Goal: Contribute content: Contribute content

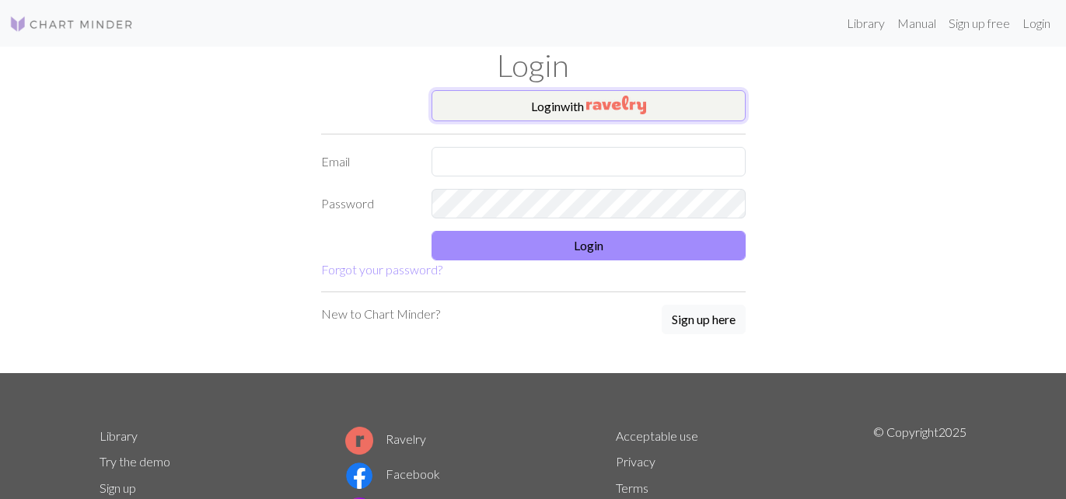
click at [592, 106] on img "button" at bounding box center [616, 105] width 60 height 19
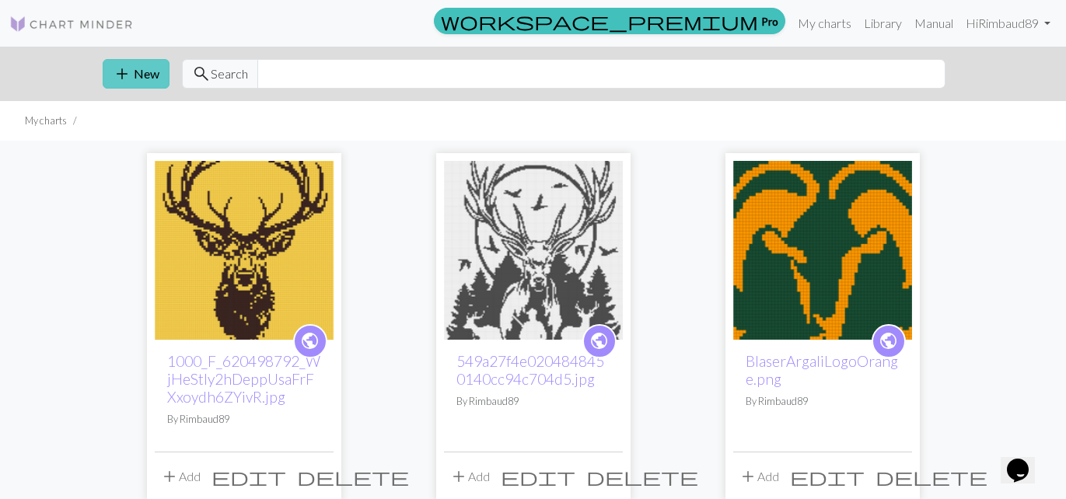
click at [124, 73] on span "add" at bounding box center [122, 74] width 19 height 22
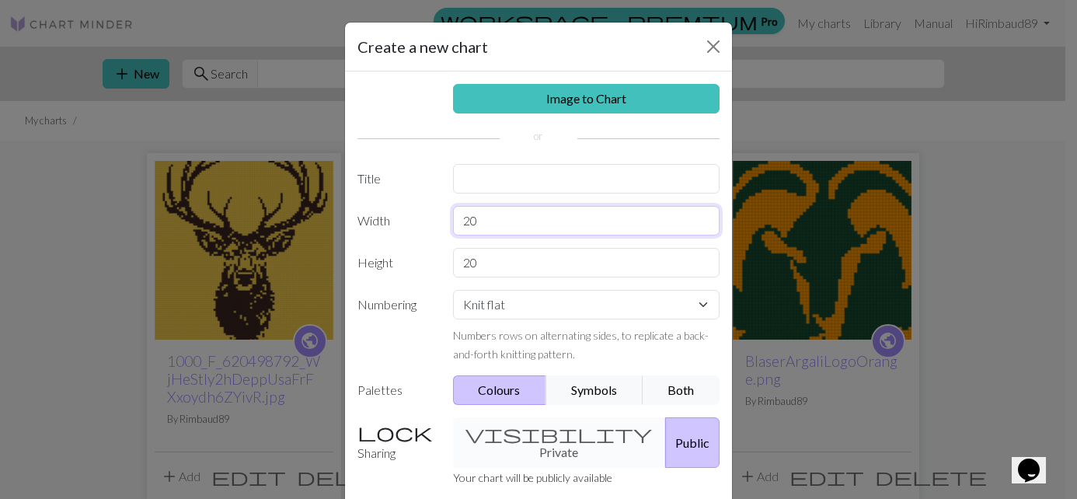
drag, startPoint x: 479, startPoint y: 222, endPoint x: 386, endPoint y: 222, distance: 92.5
click at [390, 222] on div "Width 20" at bounding box center [538, 221] width 381 height 30
type input "140"
drag, startPoint x: 493, startPoint y: 262, endPoint x: 425, endPoint y: 265, distance: 67.7
click at [426, 266] on div "Height 20" at bounding box center [538, 263] width 381 height 30
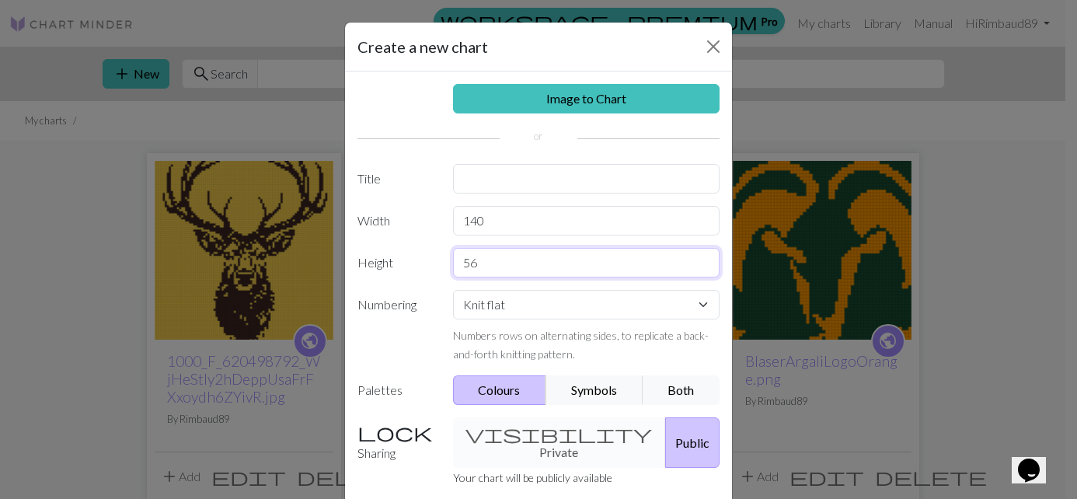
type input "56"
click at [495, 395] on button "Colours" at bounding box center [500, 390] width 94 height 30
click at [496, 393] on button "Colours" at bounding box center [500, 390] width 94 height 30
click at [670, 440] on button "Public" at bounding box center [692, 442] width 54 height 51
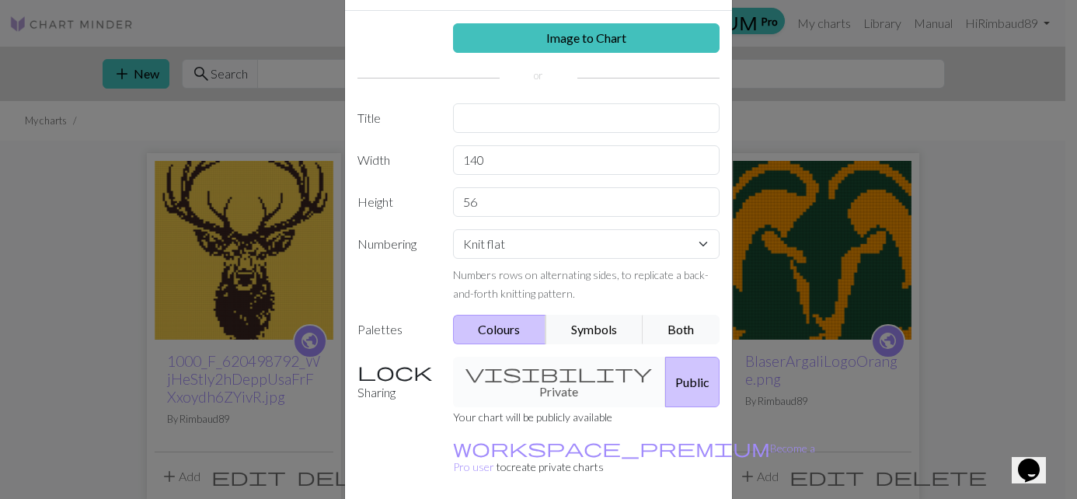
scroll to position [152, 0]
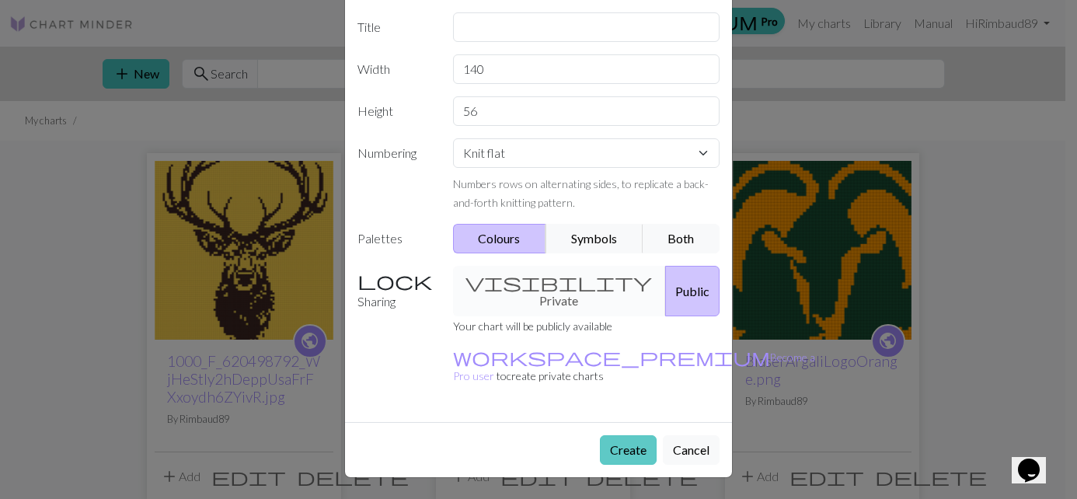
click at [616, 449] on button "Create" at bounding box center [628, 450] width 57 height 30
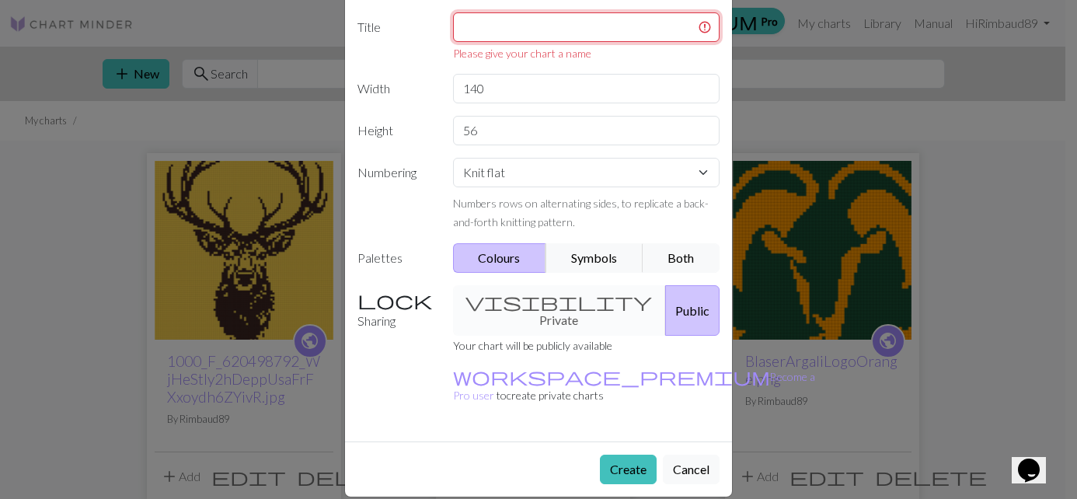
click at [518, 26] on input "text" at bounding box center [586, 27] width 267 height 30
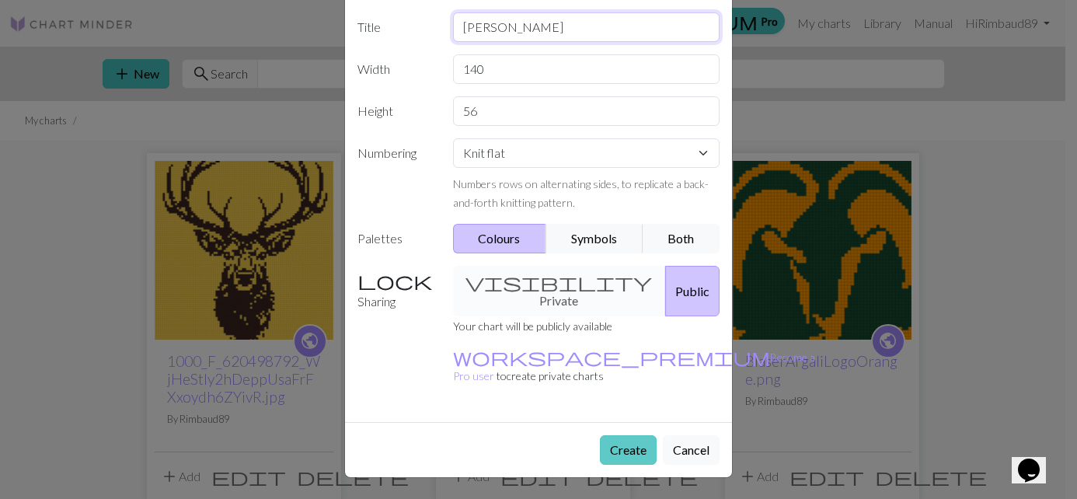
type input "[PERSON_NAME]"
drag, startPoint x: 607, startPoint y: 459, endPoint x: 607, endPoint y: 450, distance: 8.6
click at [607, 457] on button "Create" at bounding box center [628, 450] width 57 height 30
click at [609, 444] on button "Create" at bounding box center [628, 450] width 57 height 30
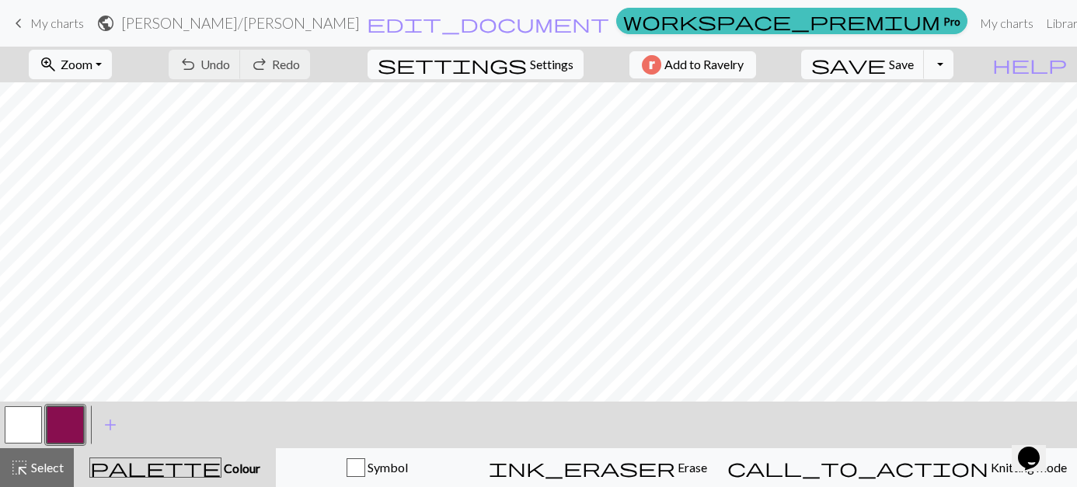
click at [27, 421] on button "button" at bounding box center [23, 425] width 37 height 37
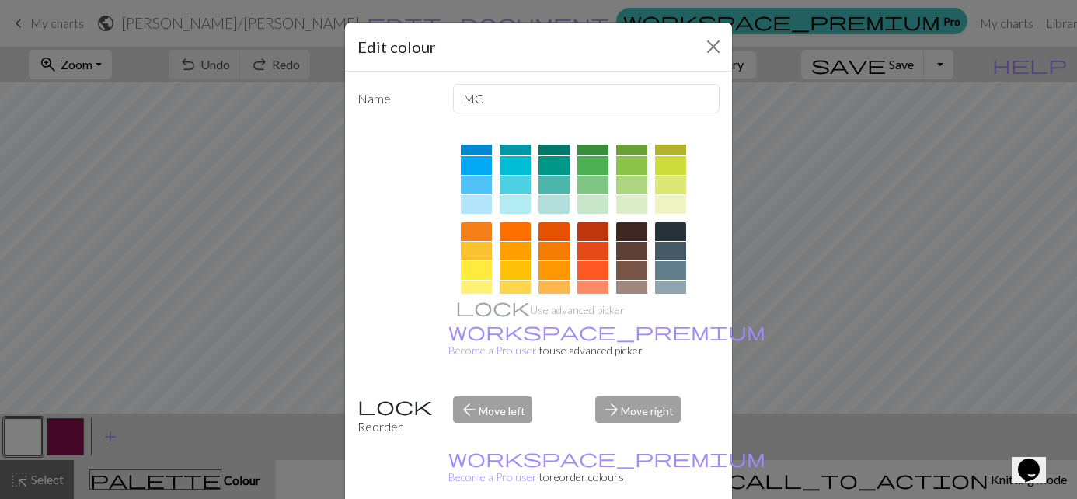
scroll to position [146, 0]
click at [477, 231] on div at bounding box center [476, 230] width 31 height 19
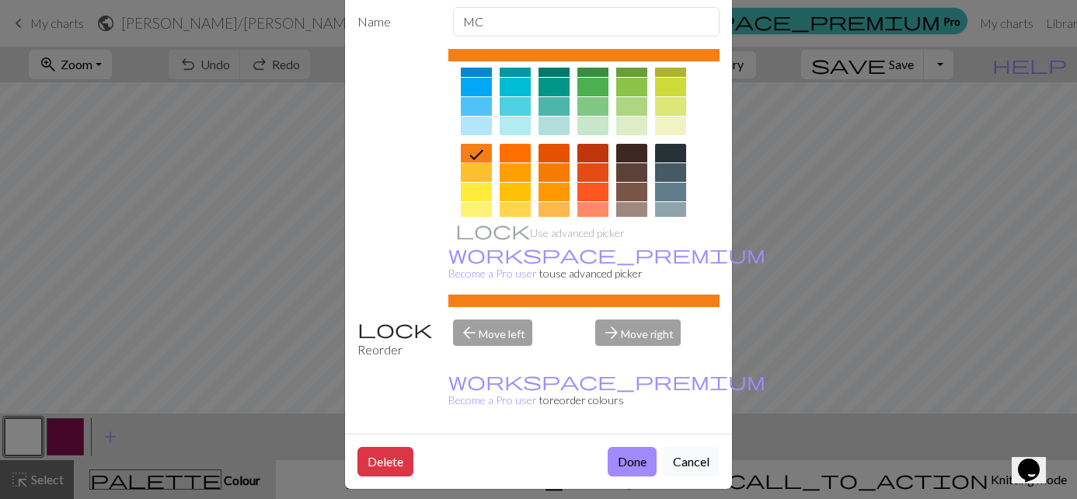
scroll to position [89, 0]
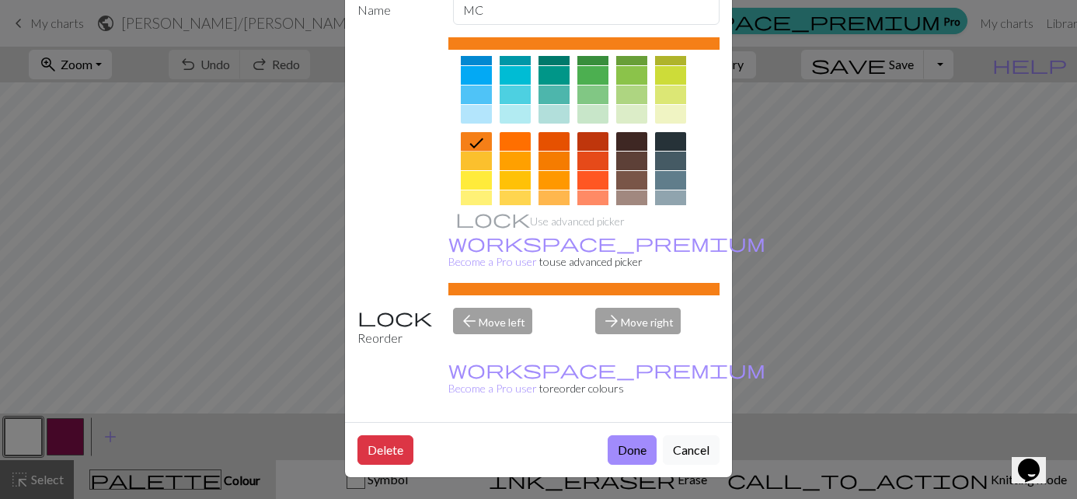
click at [626, 434] on div "Delete Done Cancel" at bounding box center [538, 449] width 387 height 55
click at [628, 445] on button "Done" at bounding box center [632, 450] width 49 height 30
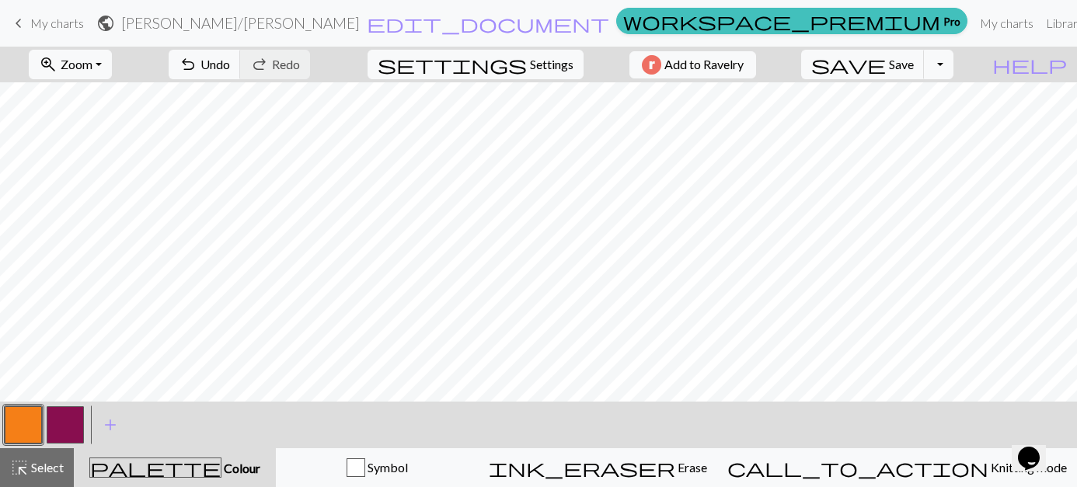
click at [61, 423] on button "button" at bounding box center [65, 425] width 37 height 37
click at [23, 420] on button "button" at bounding box center [23, 425] width 37 height 37
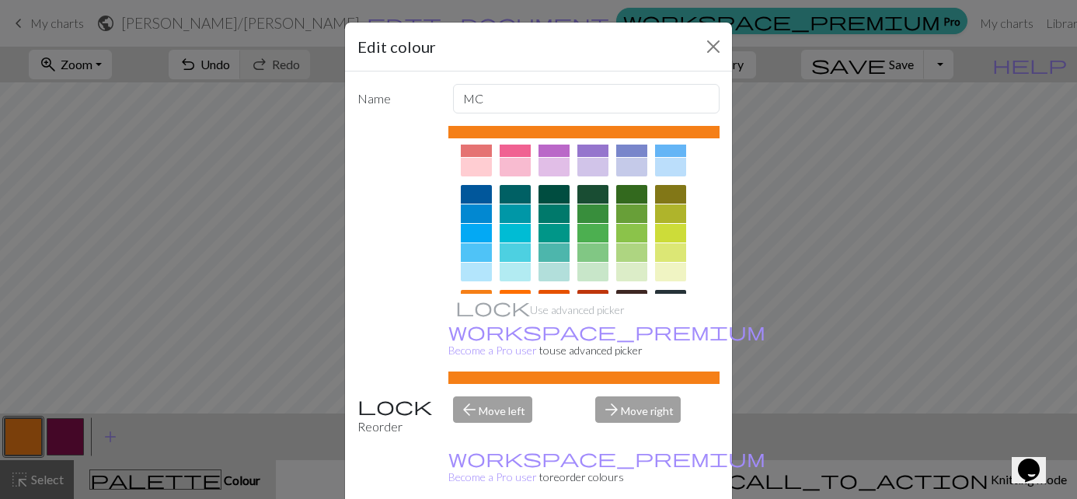
scroll to position [78, 0]
click at [628, 194] on div at bounding box center [631, 193] width 31 height 19
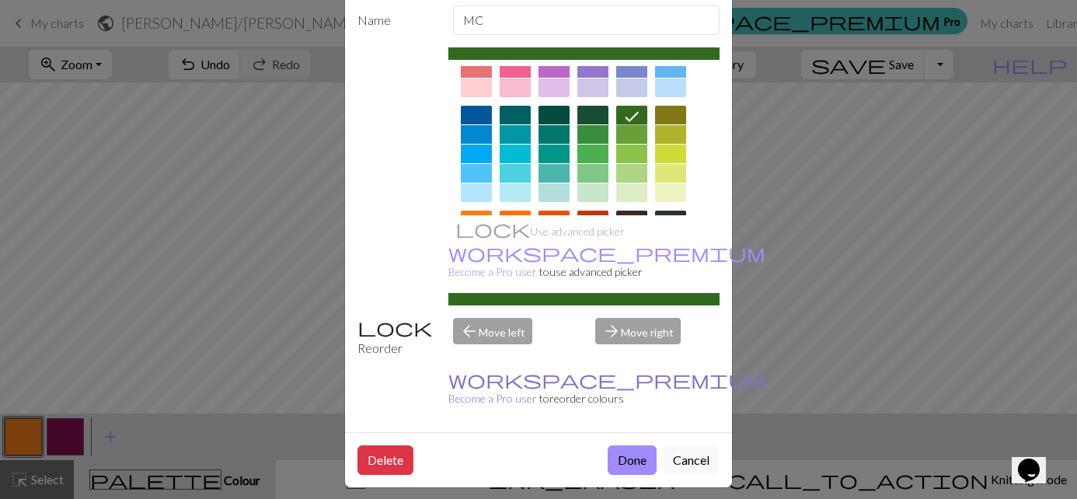
scroll to position [89, 0]
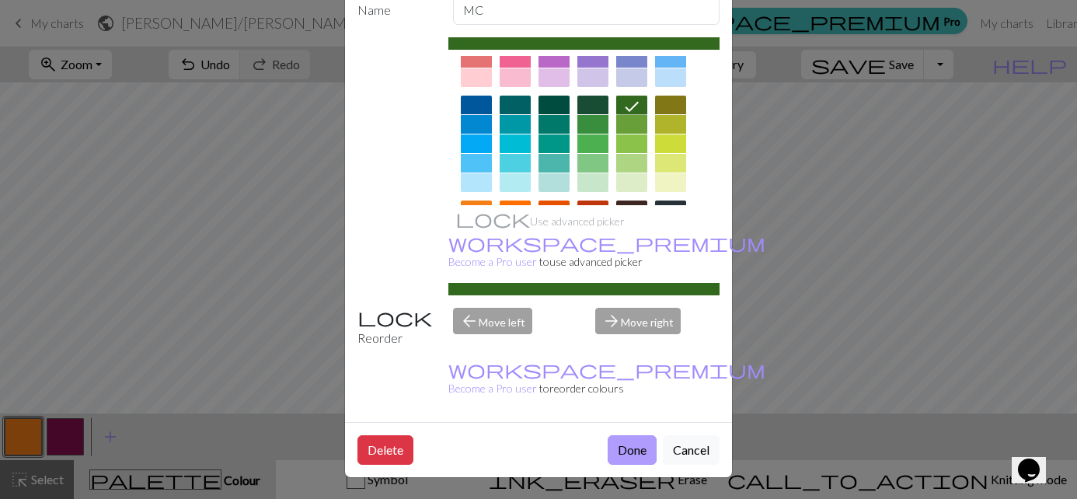
click at [629, 446] on button "Done" at bounding box center [632, 450] width 49 height 30
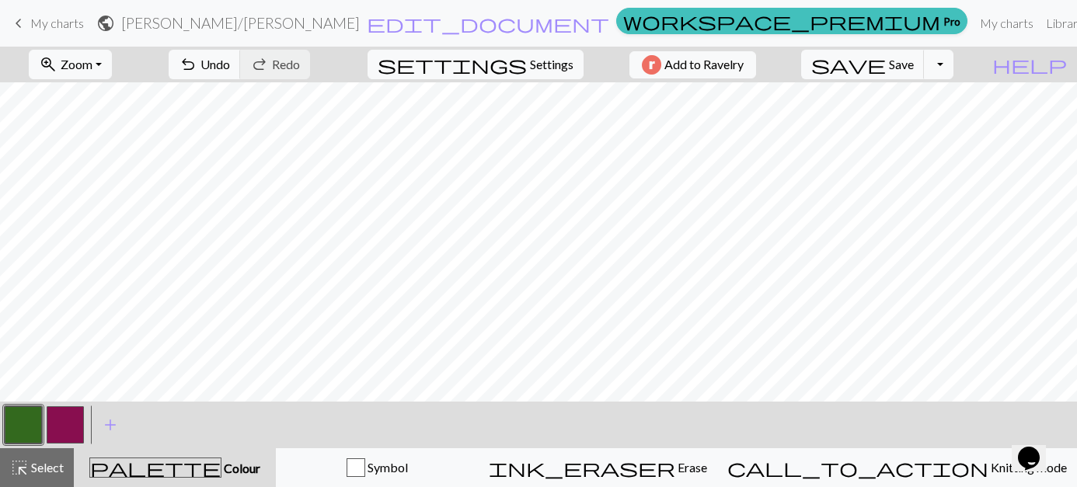
click at [71, 426] on button "button" at bounding box center [65, 425] width 37 height 37
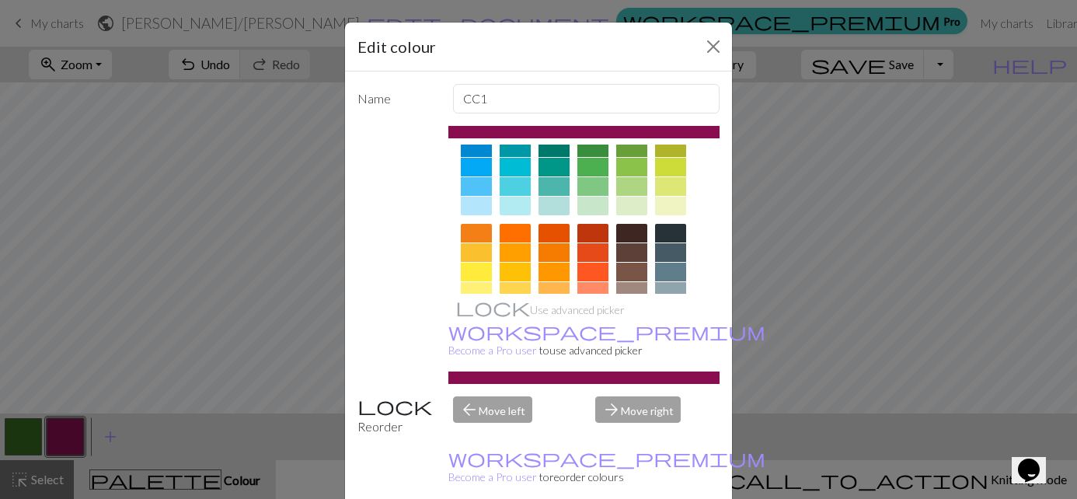
scroll to position [155, 0]
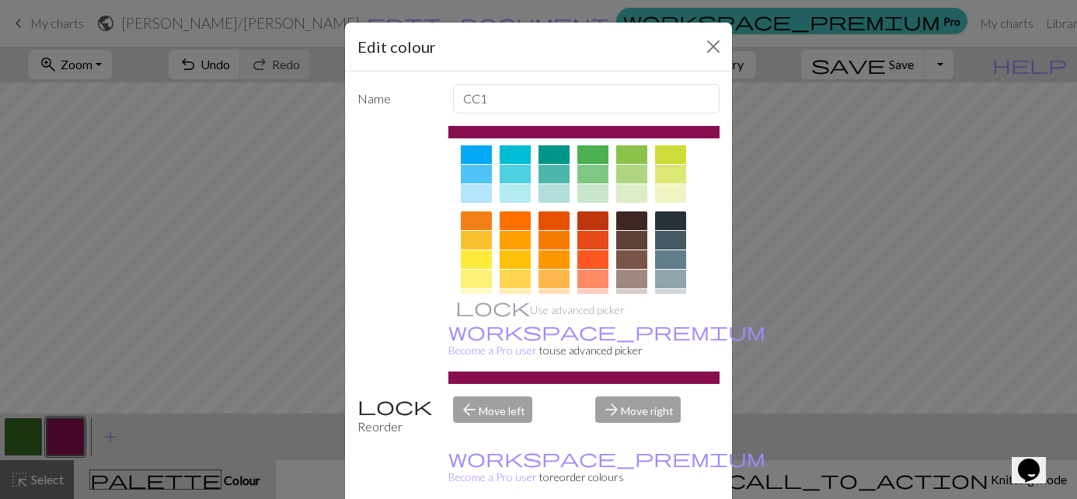
click at [469, 219] on div at bounding box center [476, 220] width 31 height 19
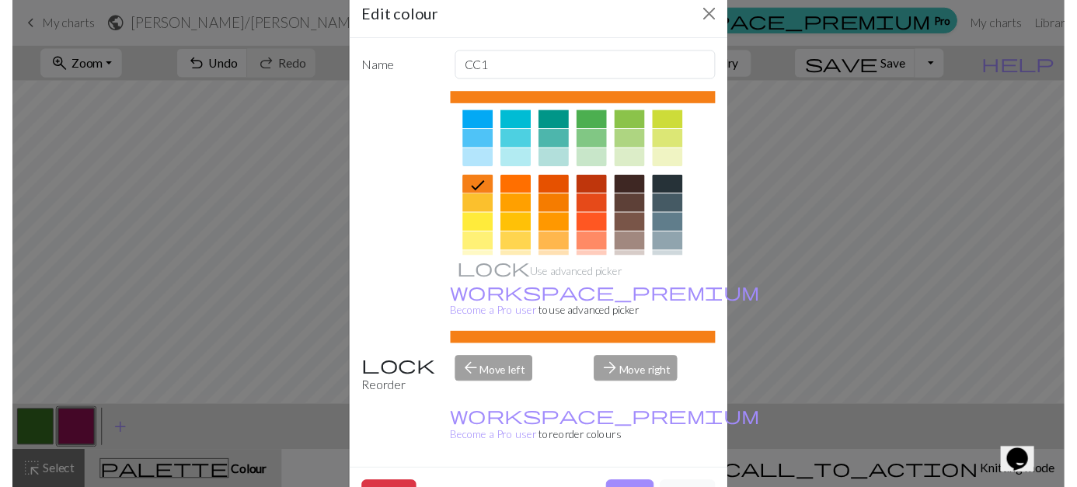
scroll to position [89, 0]
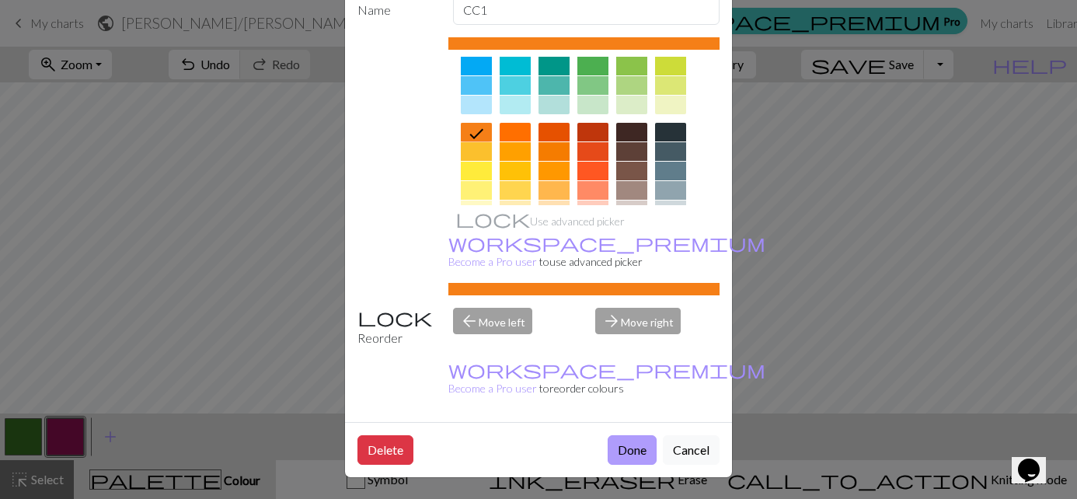
click at [620, 447] on button "Done" at bounding box center [632, 450] width 49 height 30
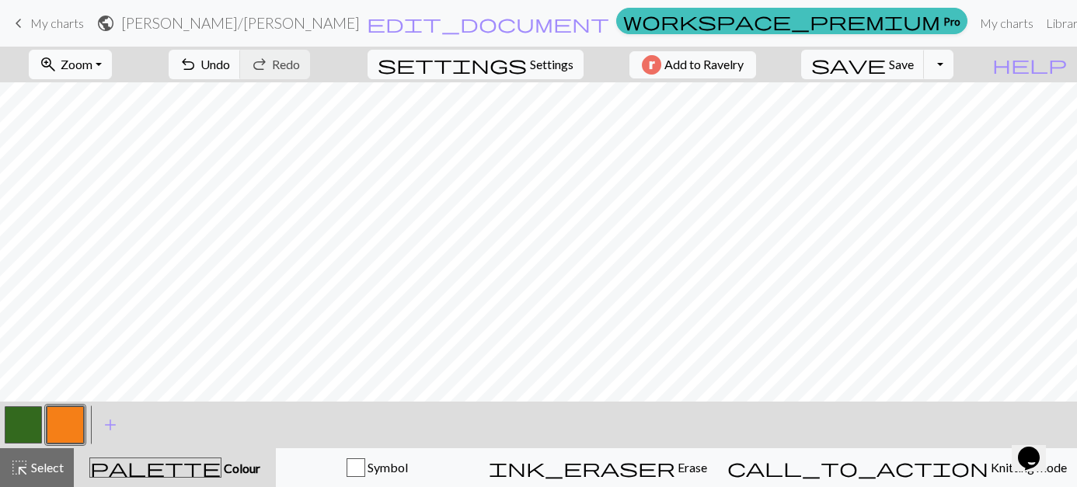
click at [95, 62] on button "zoom_in Zoom Zoom" at bounding box center [70, 65] width 83 height 30
click at [81, 182] on button "50%" at bounding box center [91, 186] width 123 height 25
click at [840, 60] on span "save" at bounding box center [849, 65] width 75 height 22
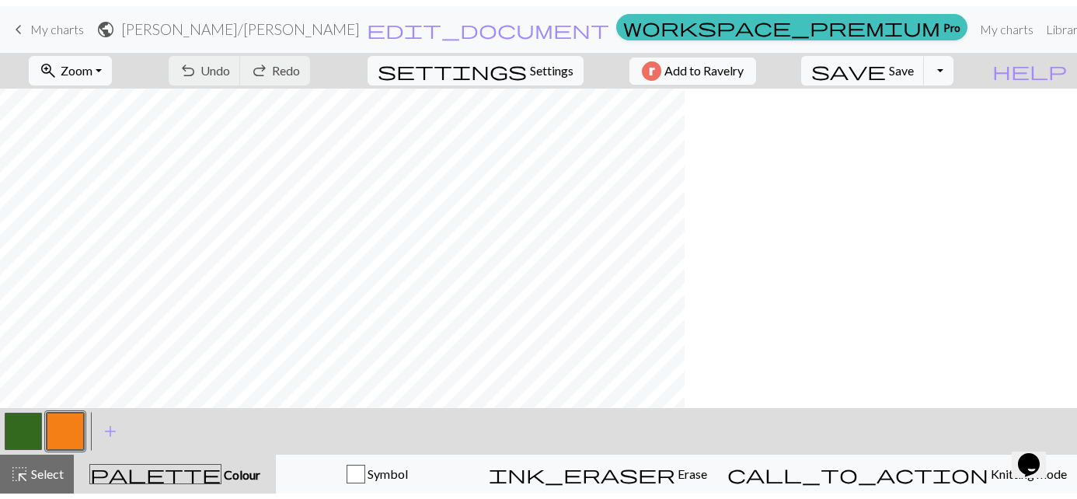
scroll to position [0, 40]
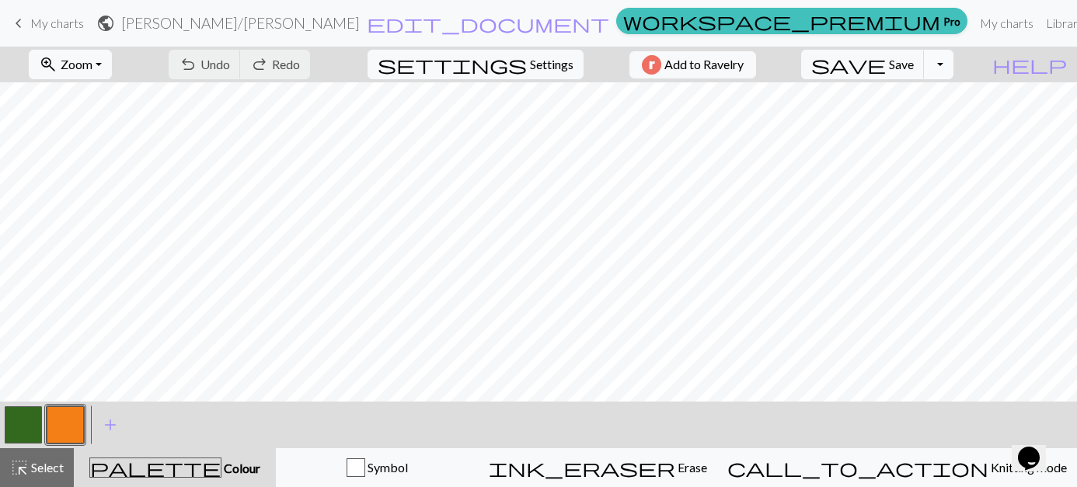
click at [944, 65] on button "Toggle Dropdown" at bounding box center [939, 65] width 30 height 30
click at [340, 66] on div "zoom_in Zoom Zoom Fit all Fit width Fit height 50% 100% 150% 200% undo Undo Und…" at bounding box center [491, 65] width 983 height 36
click at [941, 67] on button "Toggle Dropdown" at bounding box center [939, 65] width 30 height 30
click at [770, 121] on button "save_alt Download" at bounding box center [824, 123] width 257 height 25
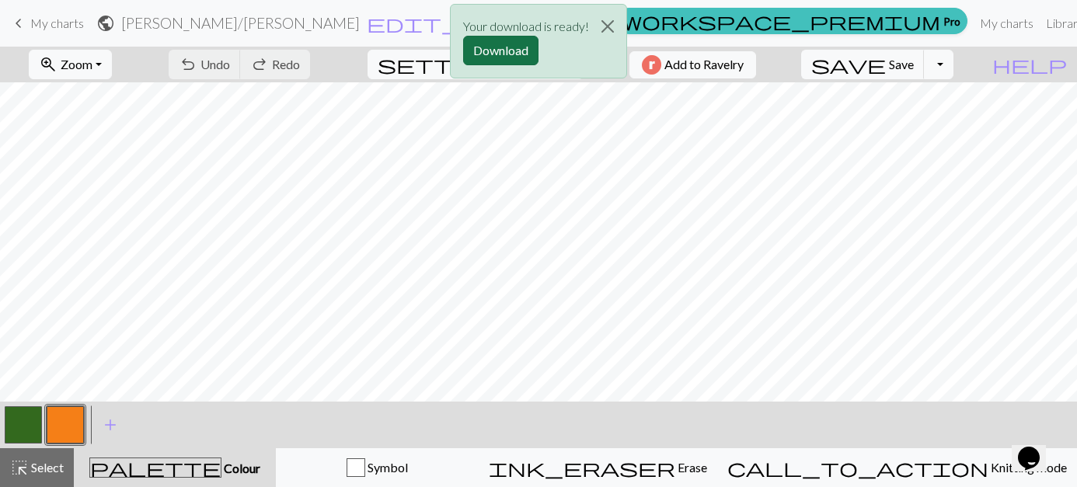
click at [527, 49] on button "Download" at bounding box center [500, 51] width 75 height 30
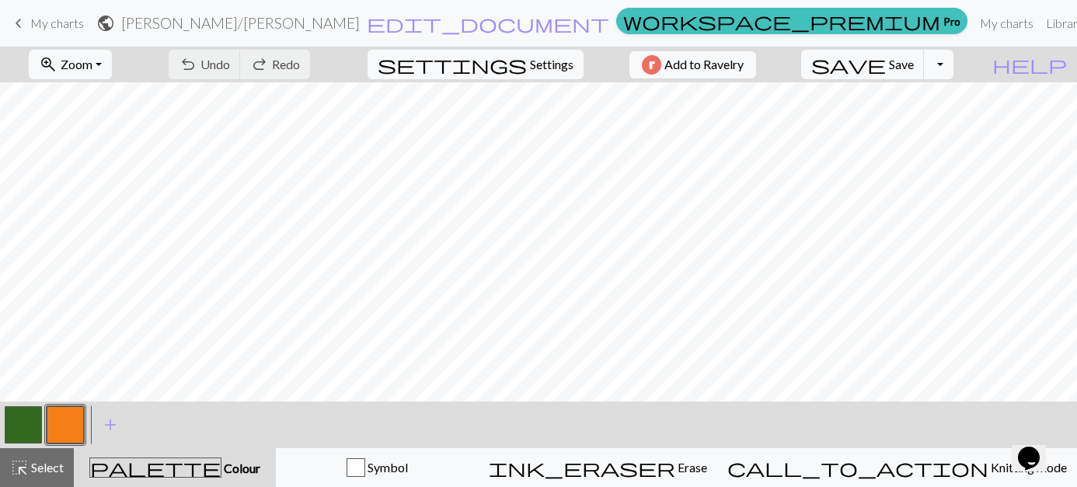
click at [59, 23] on span "My charts" at bounding box center [57, 23] width 54 height 15
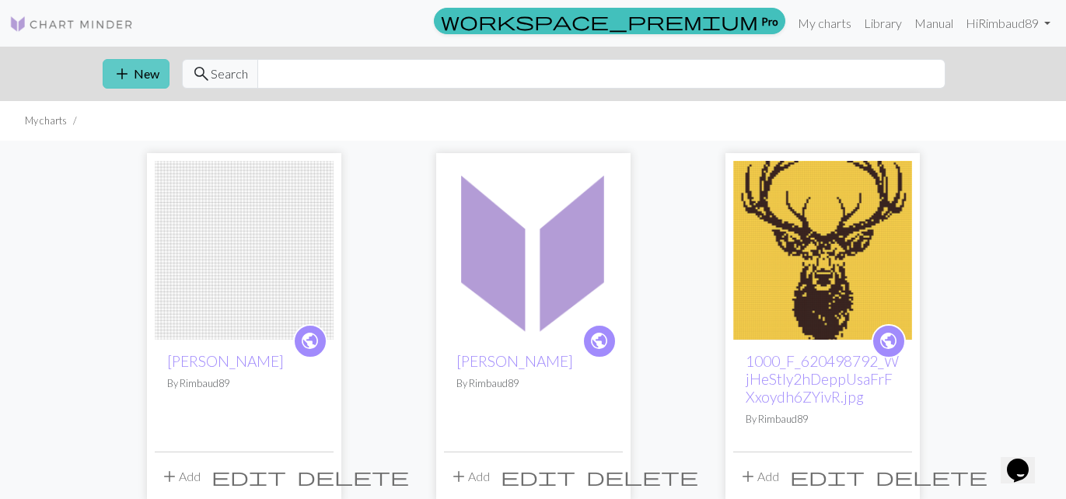
click at [134, 72] on button "add New" at bounding box center [136, 74] width 67 height 30
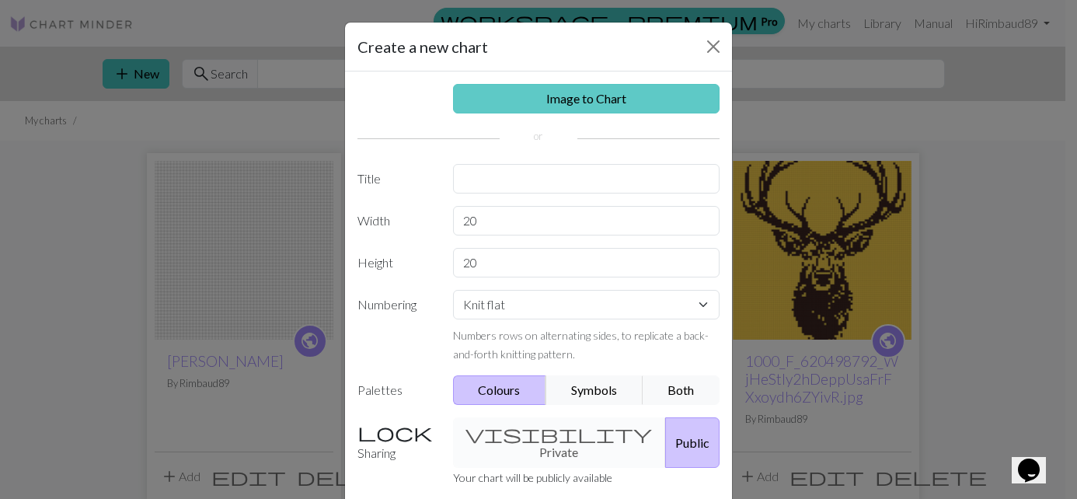
click at [561, 93] on link "Image to Chart" at bounding box center [586, 99] width 267 height 30
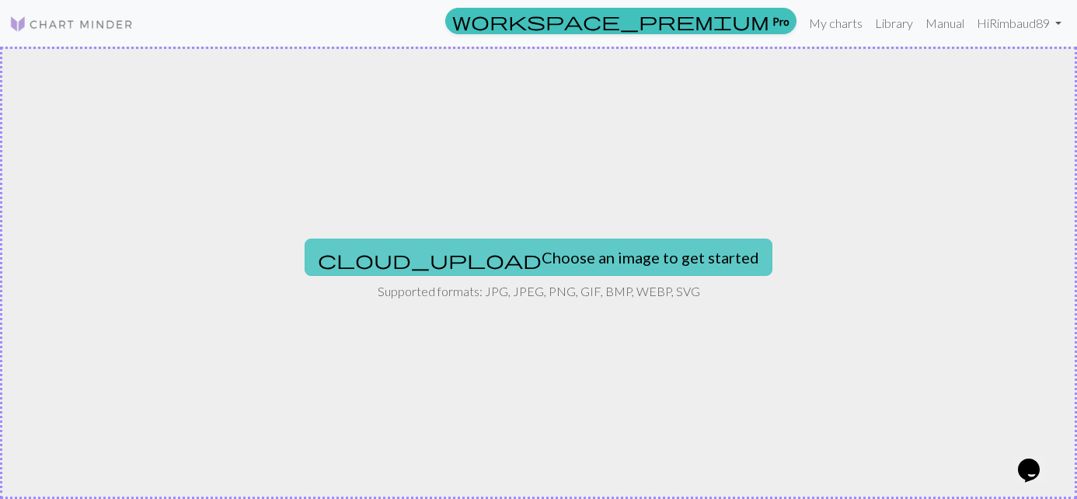
click at [442, 253] on span "cloud_upload" at bounding box center [430, 260] width 224 height 22
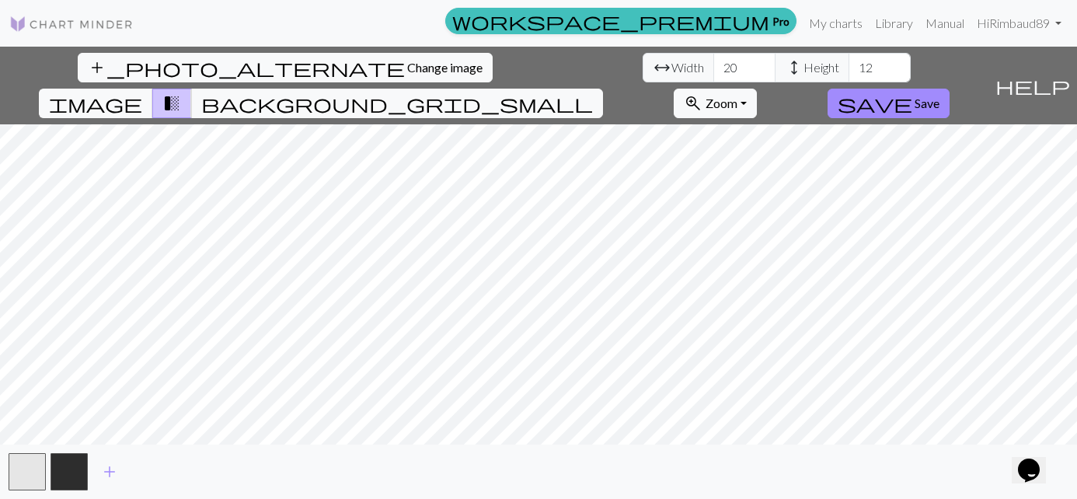
click at [535, 453] on div "add_photo_alternate Change image arrow_range Width 20 height Height 12 image tr…" at bounding box center [538, 273] width 1077 height 452
click at [763, 65] on input "34" at bounding box center [745, 68] width 62 height 30
type input "56"
click at [763, 65] on input "56" at bounding box center [745, 68] width 62 height 30
click at [896, 66] on input "45" at bounding box center [880, 68] width 62 height 30
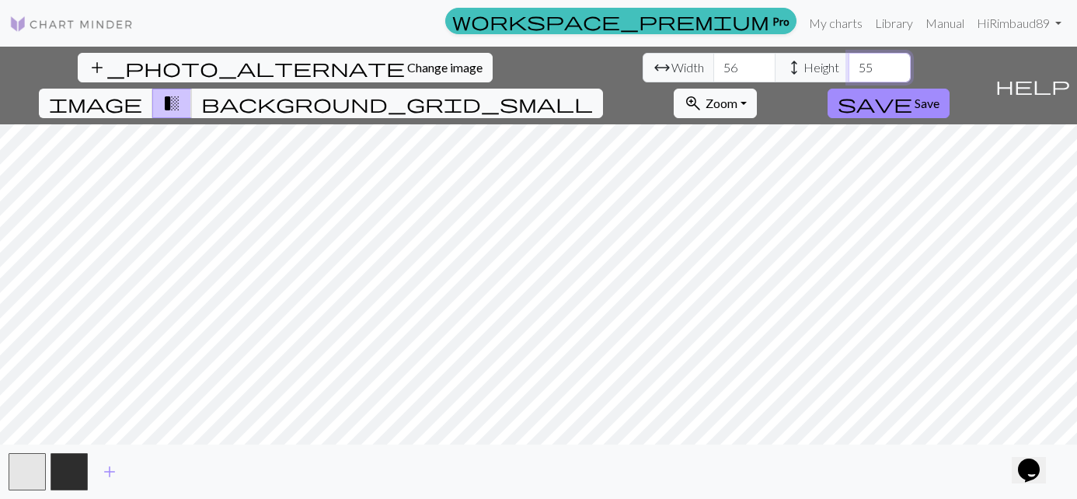
type input "56"
click at [895, 66] on input "56" at bounding box center [880, 68] width 62 height 30
click at [761, 68] on input "-9" at bounding box center [745, 68] width 62 height 30
click at [766, 79] on input "-9" at bounding box center [745, 68] width 62 height 30
drag, startPoint x: 744, startPoint y: 65, endPoint x: 731, endPoint y: 65, distance: 12.4
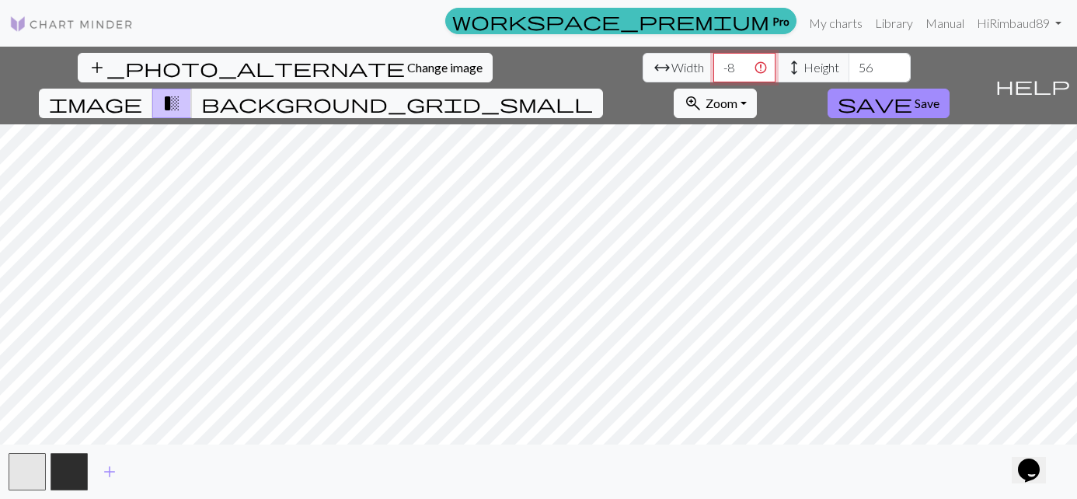
click at [740, 65] on input "-8" at bounding box center [745, 68] width 62 height 30
click at [724, 66] on input "-8" at bounding box center [745, 68] width 62 height 30
click at [739, 69] on input "-19" at bounding box center [745, 68] width 62 height 30
click at [739, 69] on input "-39" at bounding box center [745, 68] width 62 height 30
drag, startPoint x: 731, startPoint y: 68, endPoint x: 744, endPoint y: 66, distance: 12.5
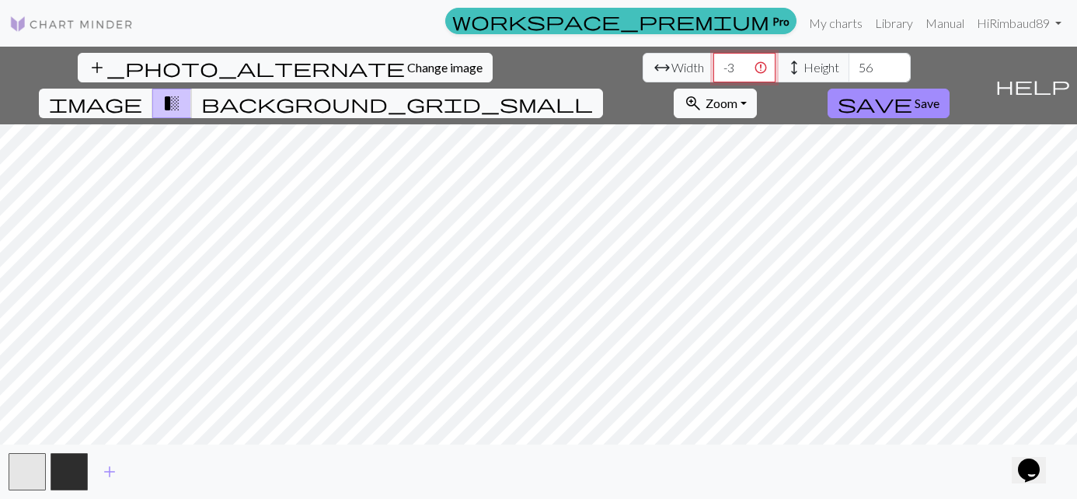
click at [749, 66] on input "-39" at bounding box center [745, 68] width 62 height 30
drag, startPoint x: 736, startPoint y: 66, endPoint x: 685, endPoint y: 59, distance: 51.8
type input "-38"
click at [733, 66] on input "-38" at bounding box center [745, 68] width 62 height 30
click at [72, 26] on img at bounding box center [71, 24] width 124 height 19
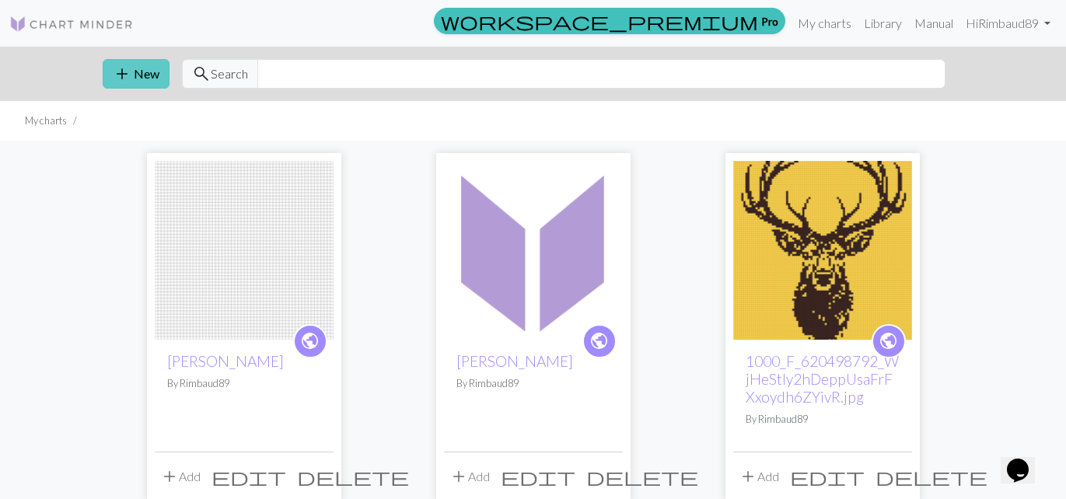
click at [158, 75] on button "add New" at bounding box center [136, 74] width 67 height 30
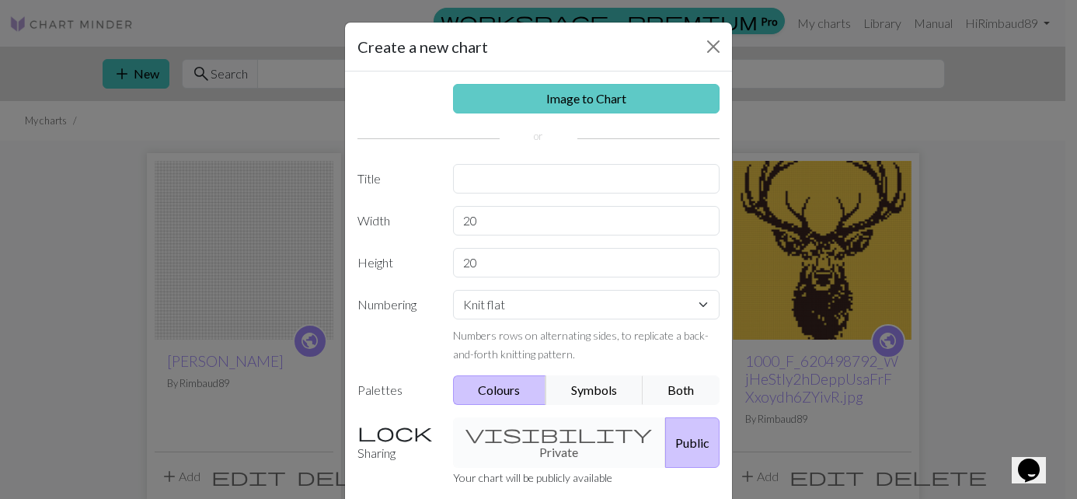
click at [565, 93] on link "Image to Chart" at bounding box center [586, 99] width 267 height 30
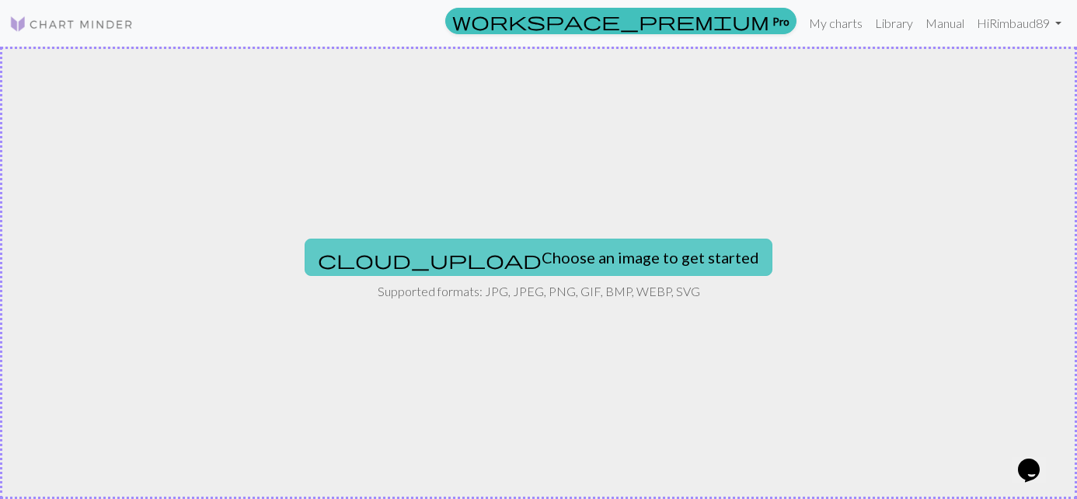
click at [456, 254] on span "cloud_upload" at bounding box center [430, 260] width 224 height 22
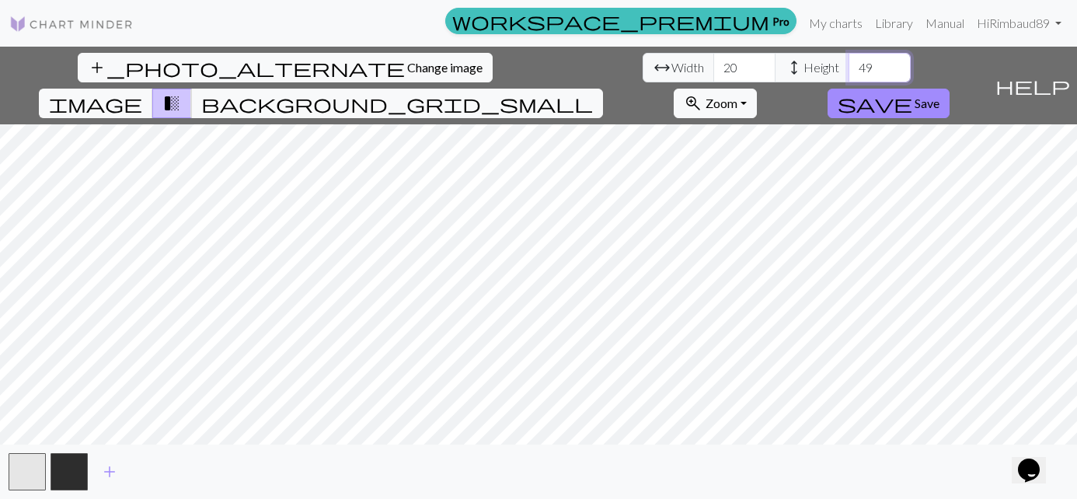
click at [895, 63] on input "49" at bounding box center [880, 68] width 62 height 30
click at [895, 63] on input "50" at bounding box center [880, 68] width 62 height 30
click at [895, 63] on input "61" at bounding box center [880, 68] width 62 height 30
click at [895, 69] on input "60" at bounding box center [880, 68] width 62 height 30
click at [895, 69] on input "59" at bounding box center [880, 68] width 62 height 30
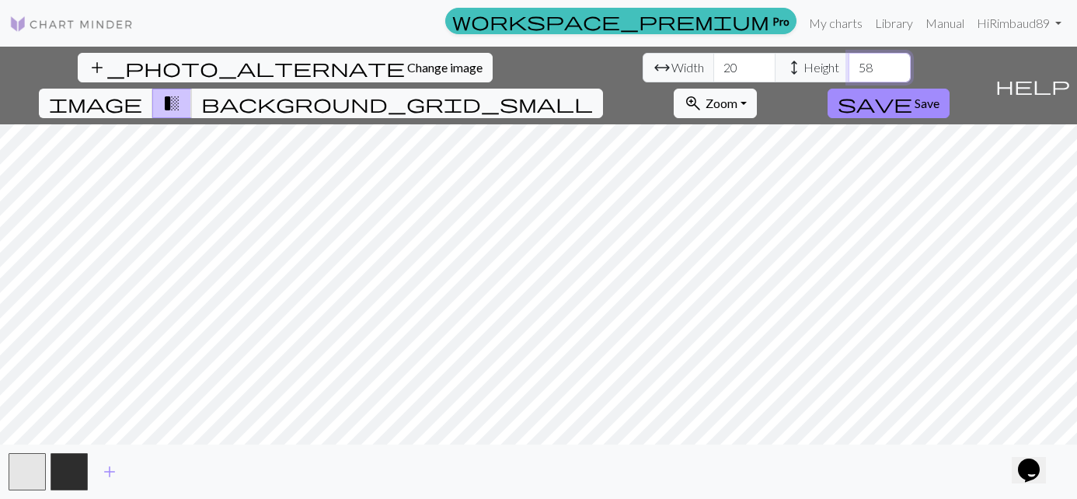
click at [895, 69] on input "58" at bounding box center [880, 68] width 62 height 30
click at [895, 69] on input "57" at bounding box center [880, 68] width 62 height 30
type input "56"
click at [895, 69] on input "56" at bounding box center [880, 68] width 62 height 30
click at [762, 65] on input "39" at bounding box center [745, 68] width 62 height 30
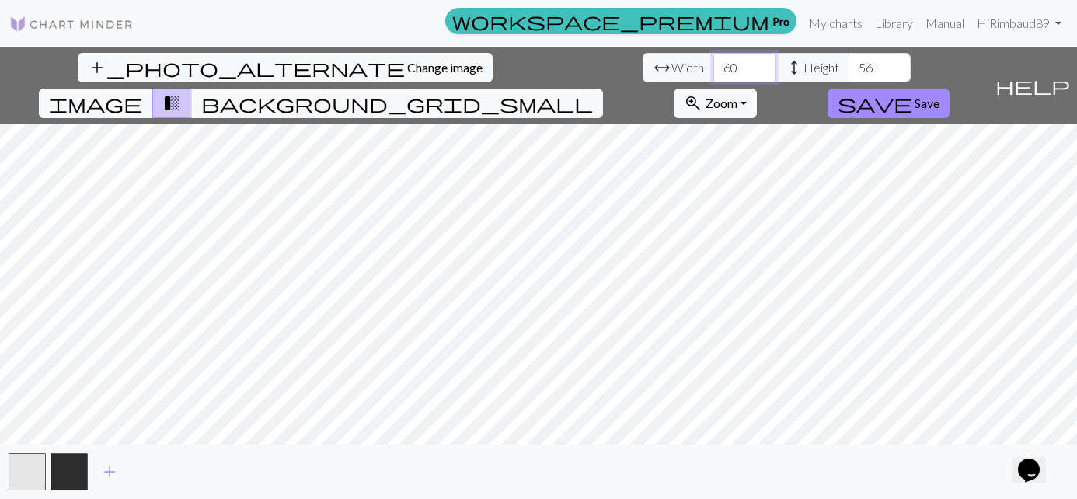
click at [762, 65] on input "61" at bounding box center [745, 68] width 62 height 30
click at [762, 65] on input "62" at bounding box center [745, 68] width 62 height 30
click at [762, 65] on input "73" at bounding box center [745, 68] width 62 height 30
click at [762, 65] on input "94" at bounding box center [745, 68] width 62 height 30
click at [762, 65] on input "101" at bounding box center [745, 68] width 62 height 30
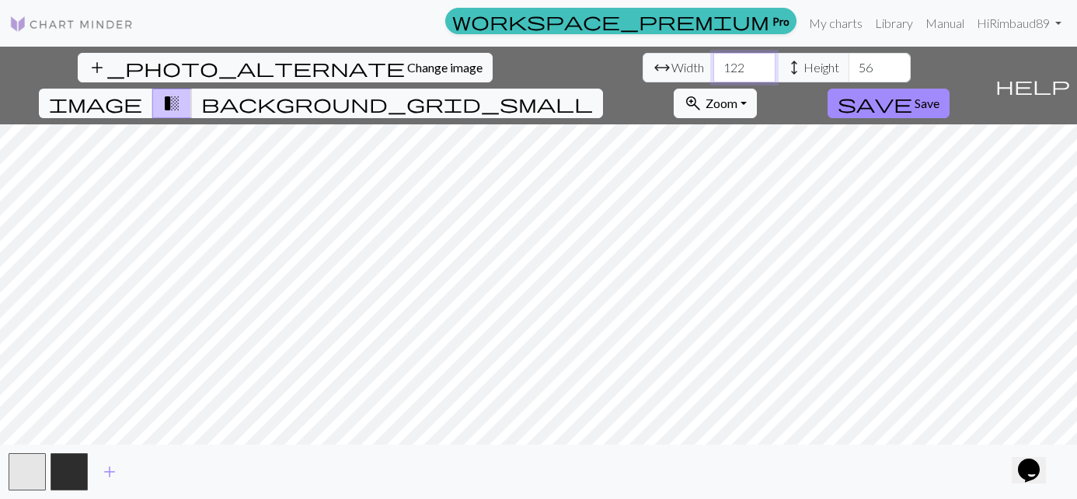
click at [762, 65] on input "122" at bounding box center [745, 68] width 62 height 30
click at [762, 65] on input "132" at bounding box center [745, 68] width 62 height 30
click at [762, 65] on input "133" at bounding box center [745, 68] width 62 height 30
click at [762, 65] on input "134" at bounding box center [745, 68] width 62 height 30
click at [762, 65] on input "135" at bounding box center [745, 68] width 62 height 30
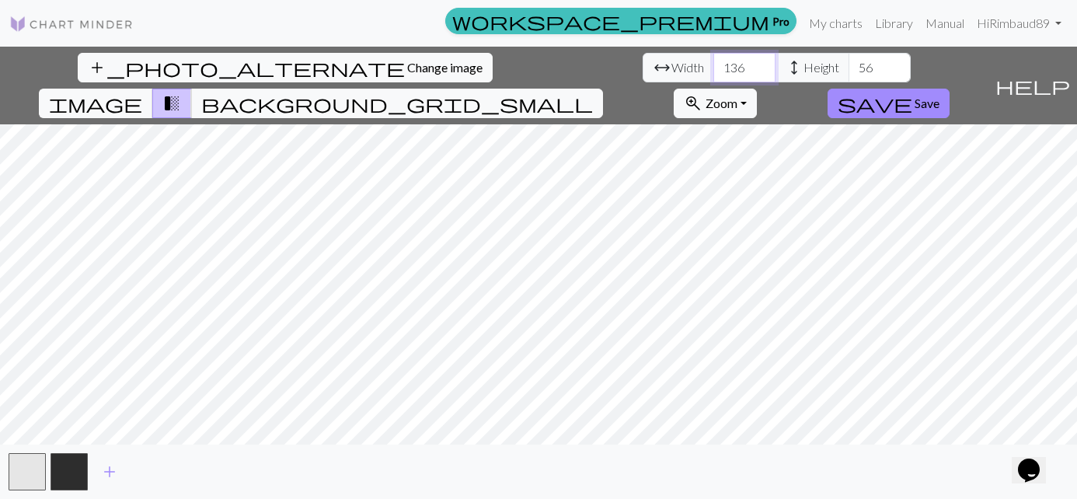
click at [762, 65] on input "137" at bounding box center [745, 68] width 62 height 30
click at [762, 65] on input "138" at bounding box center [745, 68] width 62 height 30
click at [762, 65] on input "139" at bounding box center [745, 68] width 62 height 30
type input "140"
click at [762, 65] on input "140" at bounding box center [745, 68] width 62 height 30
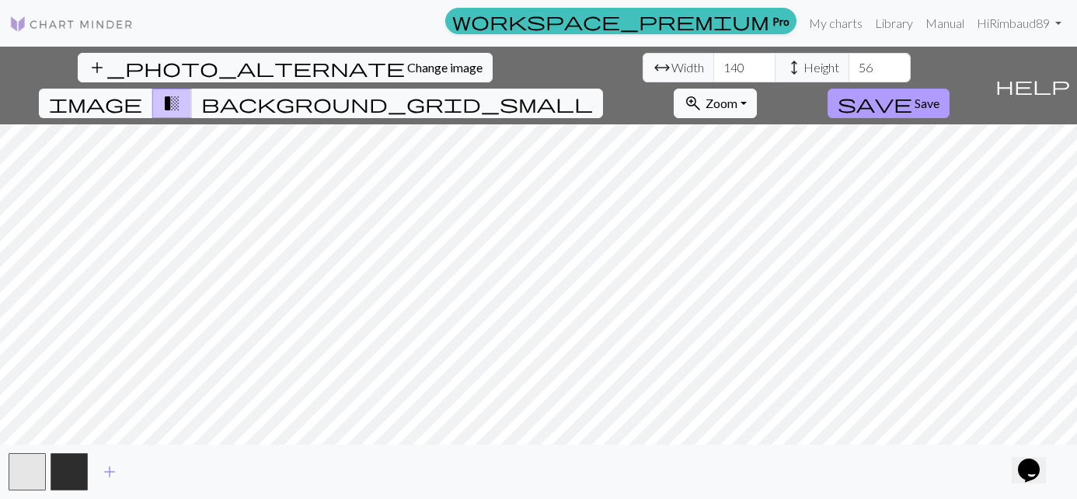
click at [861, 104] on span "save" at bounding box center [875, 104] width 75 height 22
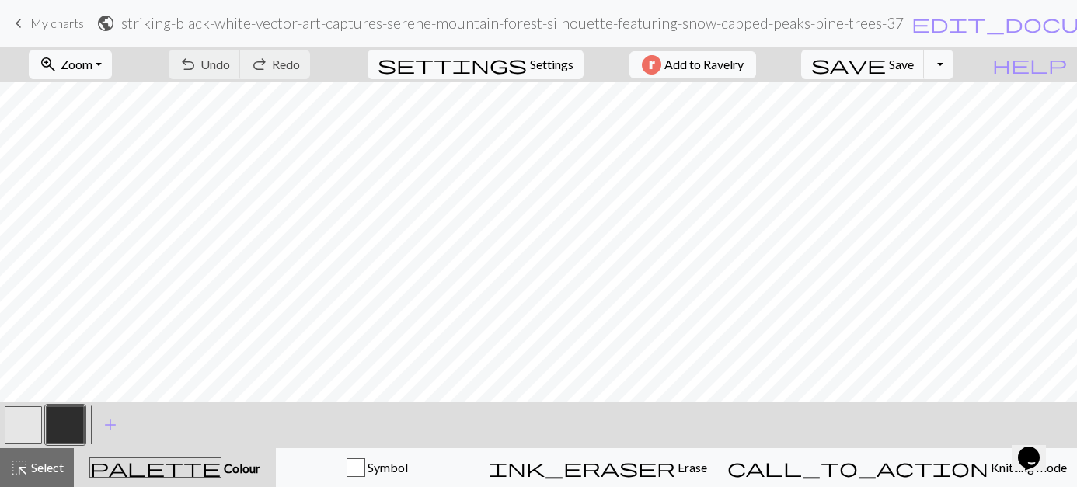
click at [33, 423] on button "button" at bounding box center [23, 425] width 37 height 37
click at [32, 423] on button "button" at bounding box center [23, 425] width 37 height 37
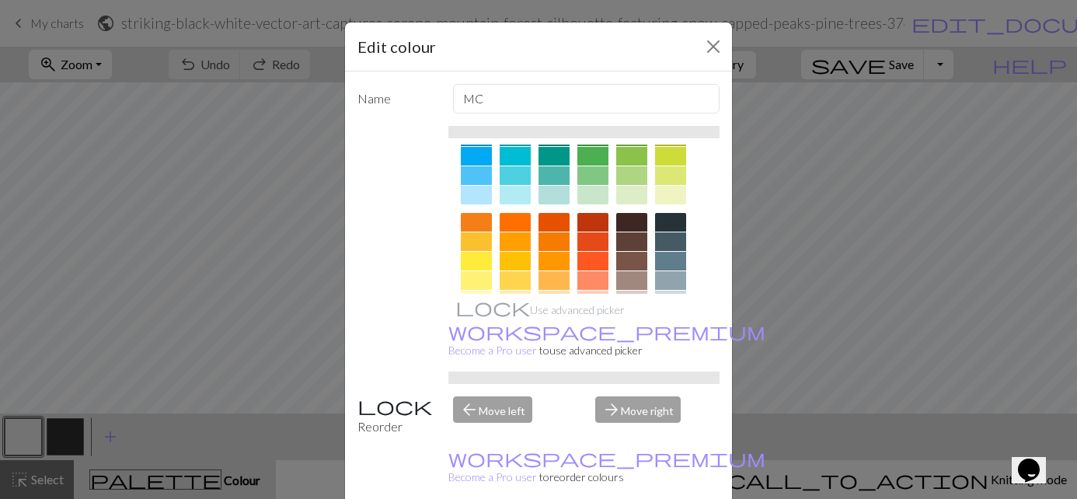
scroll to position [155, 0]
click at [471, 215] on div at bounding box center [476, 220] width 31 height 19
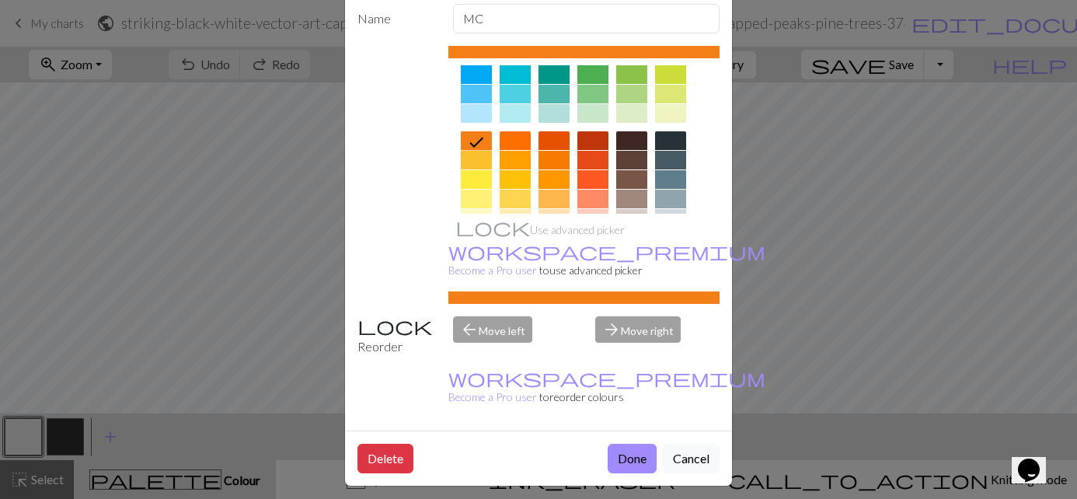
scroll to position [89, 0]
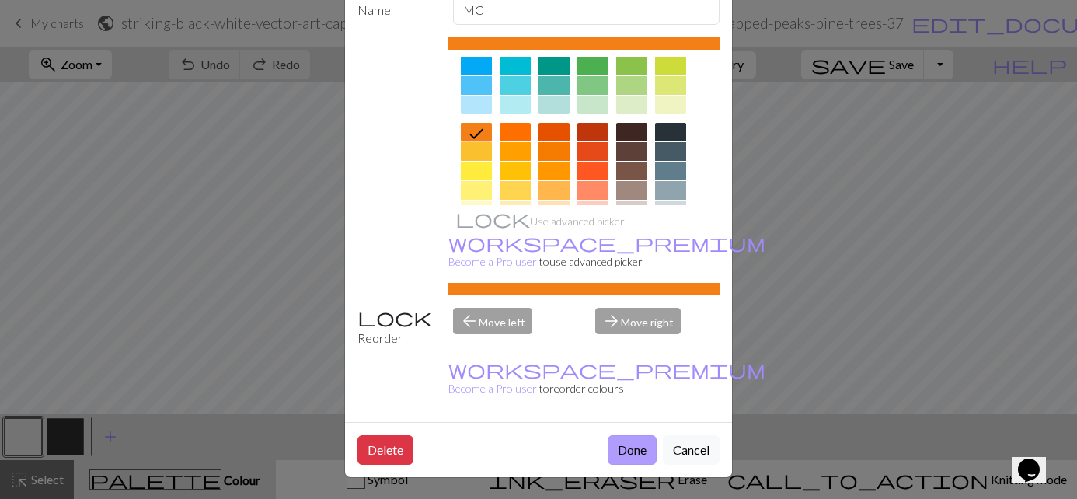
click at [619, 456] on button "Done" at bounding box center [632, 450] width 49 height 30
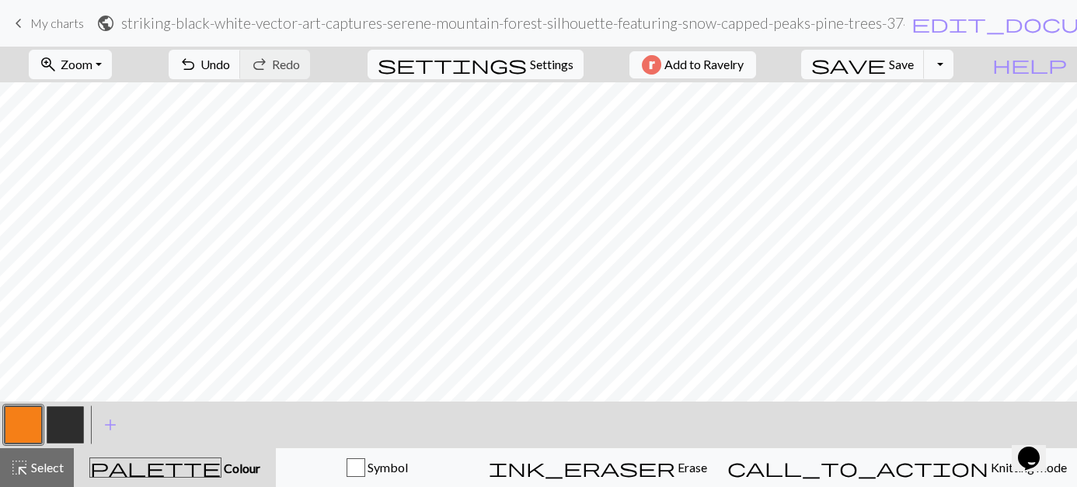
click at [79, 421] on button "button" at bounding box center [65, 425] width 37 height 37
click at [77, 421] on button "button" at bounding box center [65, 425] width 37 height 37
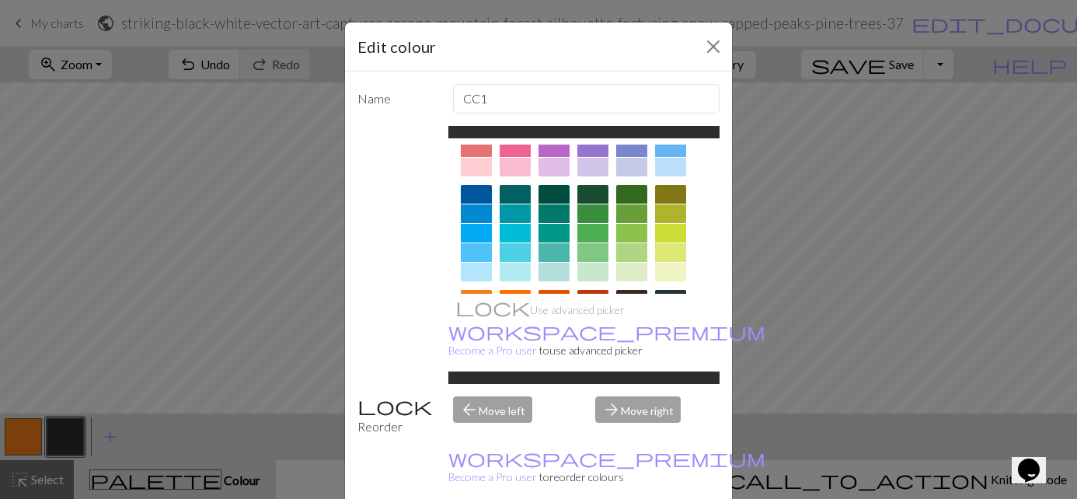
scroll to position [78, 0]
click at [554, 194] on div at bounding box center [554, 193] width 31 height 19
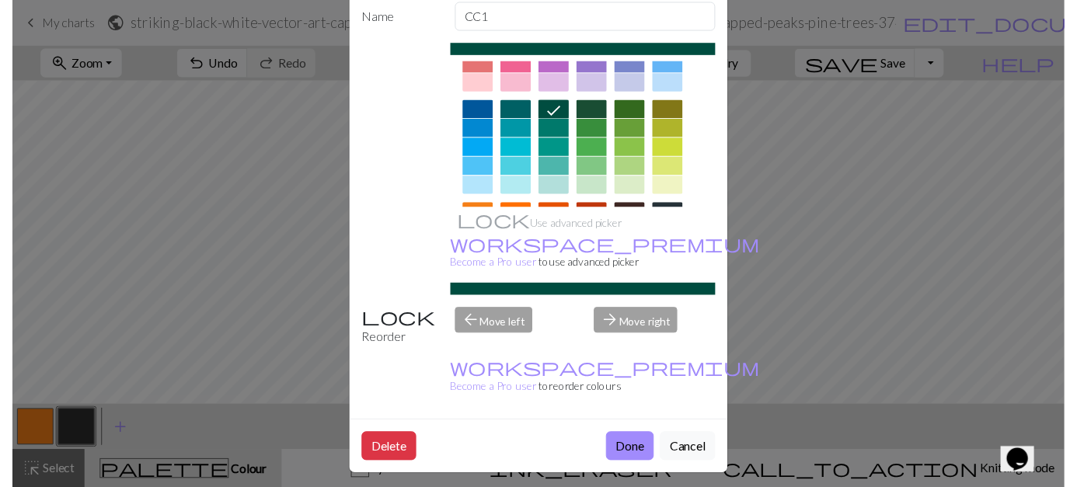
scroll to position [89, 0]
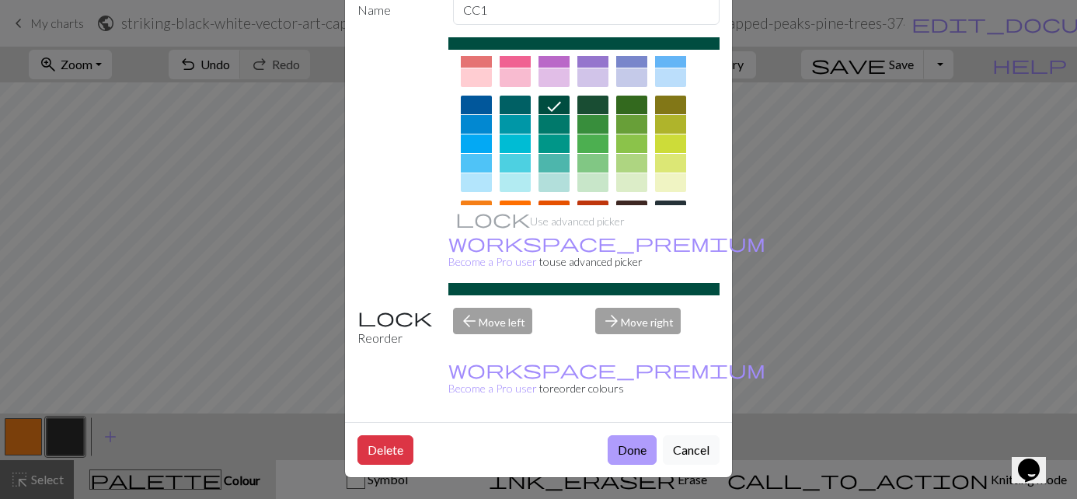
click at [617, 452] on button "Done" at bounding box center [632, 450] width 49 height 30
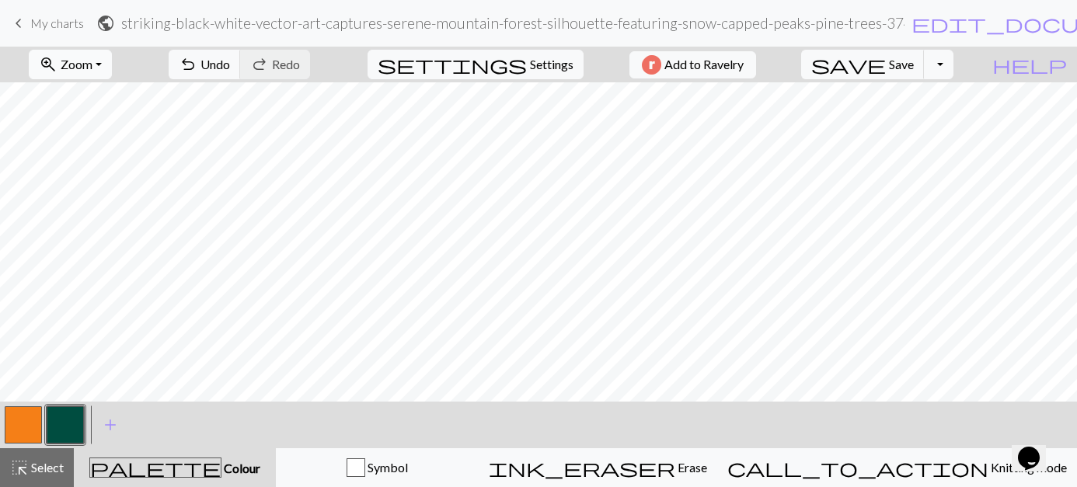
click at [96, 67] on button "zoom_in Zoom Zoom" at bounding box center [70, 65] width 83 height 30
click at [73, 187] on button "50%" at bounding box center [91, 186] width 123 height 25
click at [88, 54] on button "zoom_in Zoom Zoom" at bounding box center [70, 65] width 83 height 30
click at [938, 69] on button "Toggle Dropdown" at bounding box center [939, 65] width 30 height 30
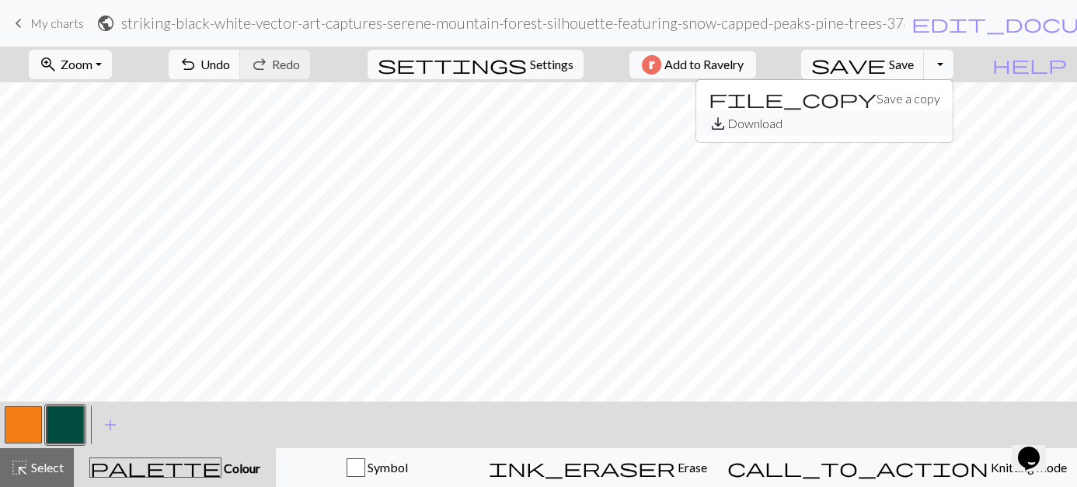
click at [763, 117] on button "save_alt Download" at bounding box center [824, 123] width 257 height 25
click at [936, 60] on button "Toggle Dropdown" at bounding box center [939, 65] width 30 height 30
click at [784, 127] on button "save_alt Download" at bounding box center [824, 123] width 257 height 25
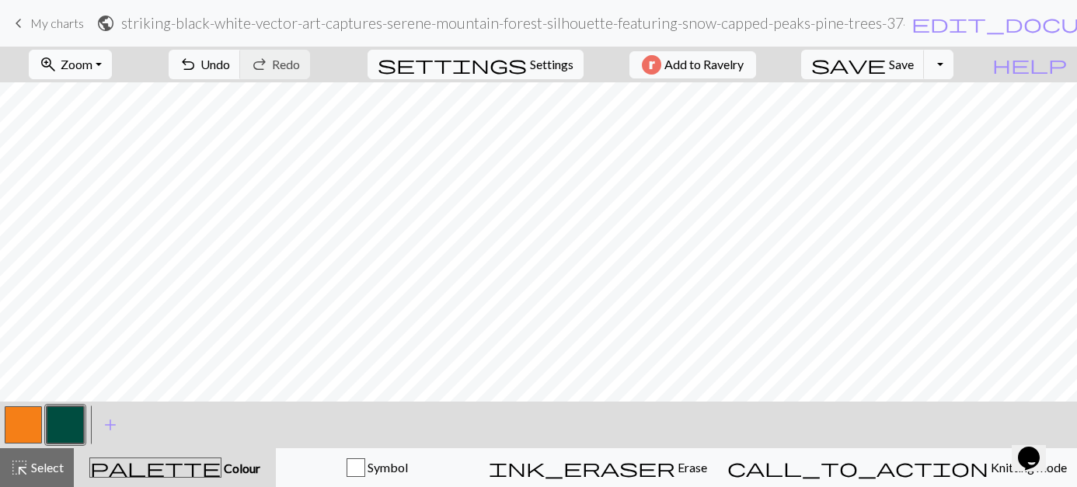
click at [96, 60] on button "zoom_in Zoom Zoom" at bounding box center [70, 65] width 83 height 30
click at [67, 182] on button "50%" at bounding box center [91, 186] width 123 height 25
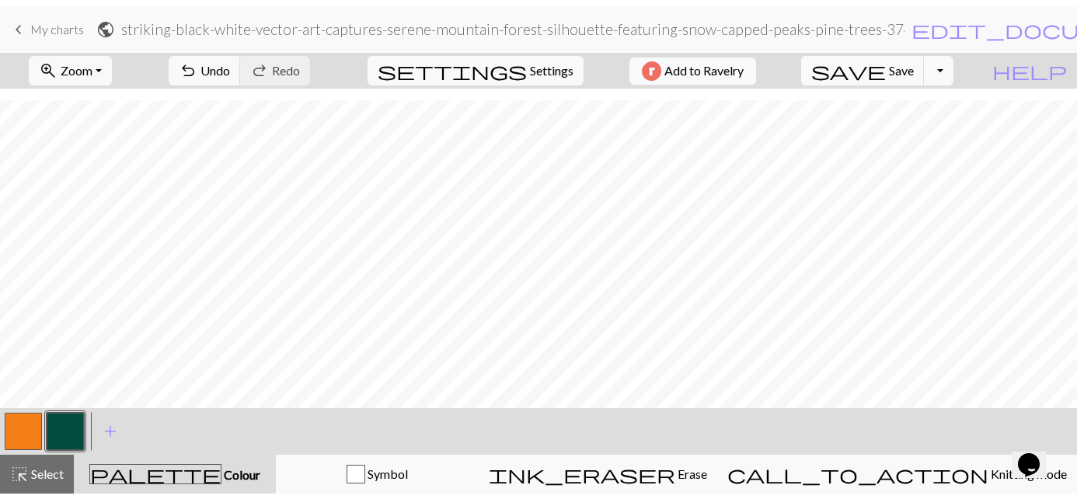
scroll to position [332, 0]
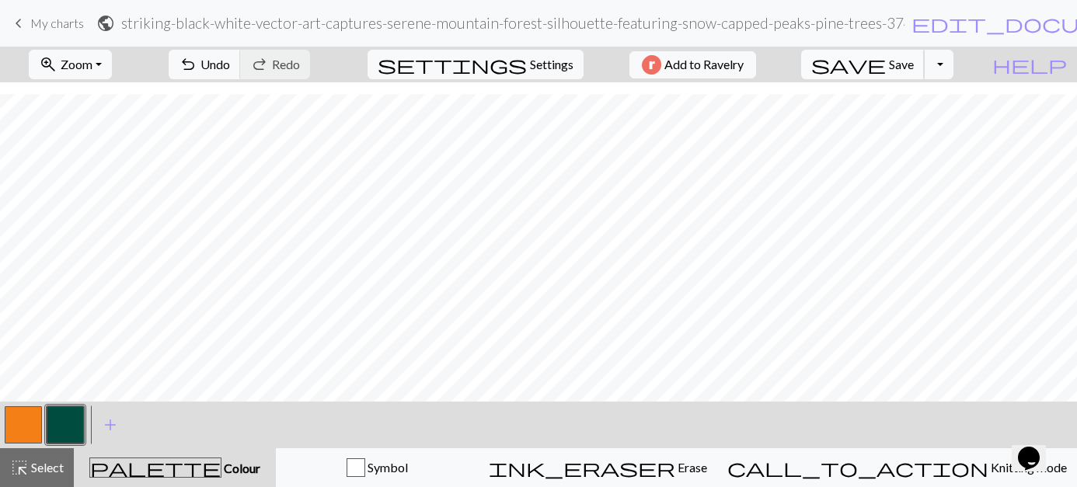
click at [857, 62] on span "save" at bounding box center [849, 65] width 75 height 22
click at [931, 59] on button "Toggle Dropdown" at bounding box center [939, 65] width 30 height 30
click at [777, 120] on button "save_alt Download" at bounding box center [824, 123] width 257 height 25
click at [850, 68] on span "save" at bounding box center [849, 65] width 75 height 22
click at [65, 423] on button "button" at bounding box center [65, 425] width 37 height 37
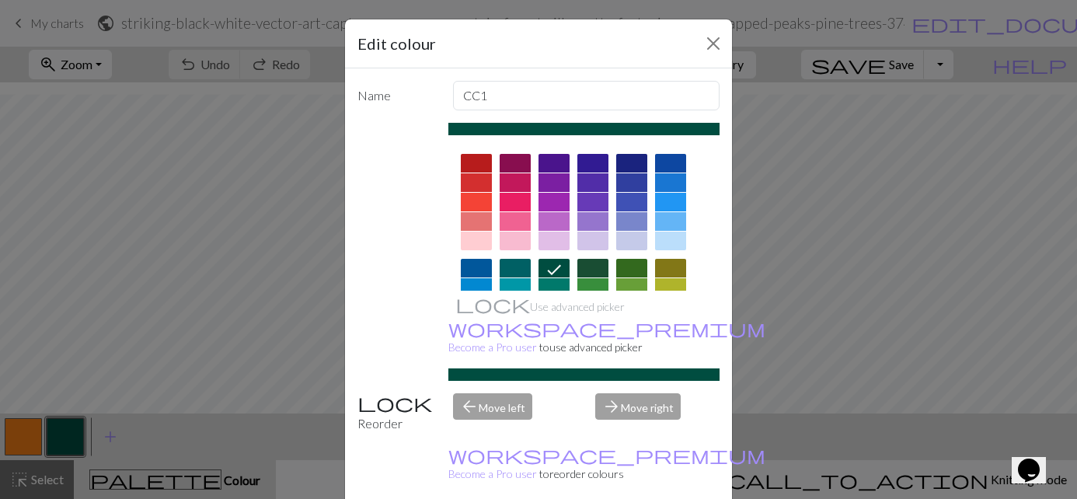
scroll to position [0, 0]
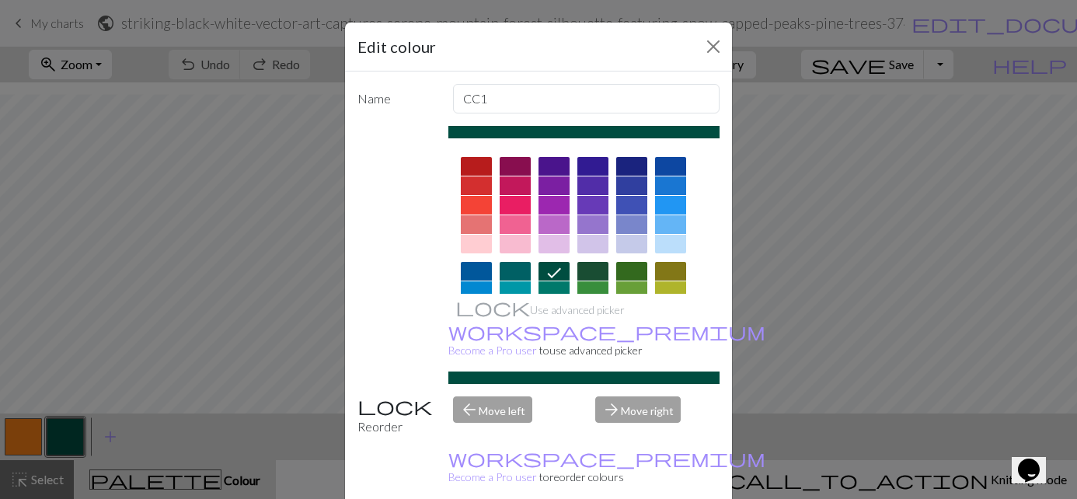
click at [614, 408] on div "arrow_forward Move right" at bounding box center [657, 416] width 143 height 40
click at [710, 39] on button "Close" at bounding box center [713, 46] width 25 height 25
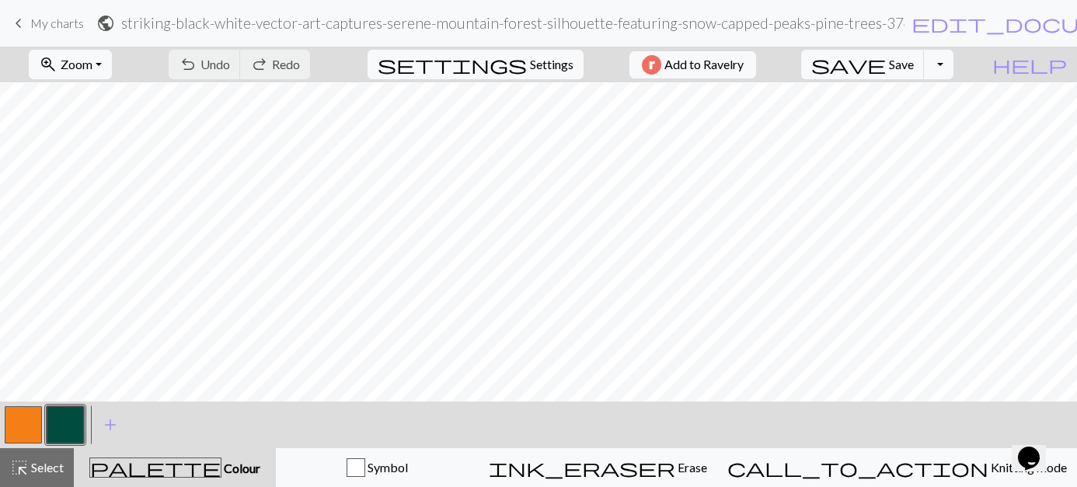
click at [28, 425] on button "button" at bounding box center [23, 425] width 37 height 37
click at [26, 421] on button "button" at bounding box center [23, 425] width 37 height 37
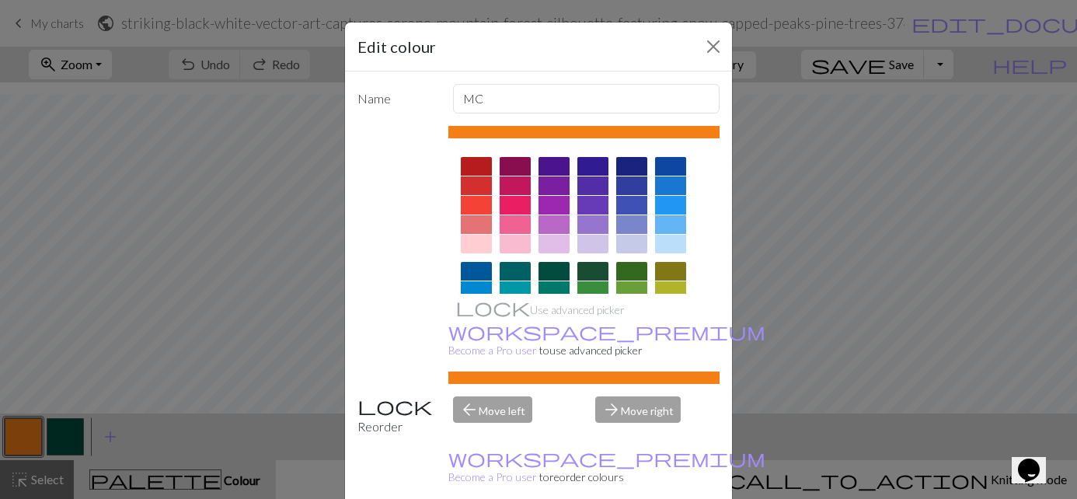
click at [539, 275] on div at bounding box center [554, 271] width 31 height 19
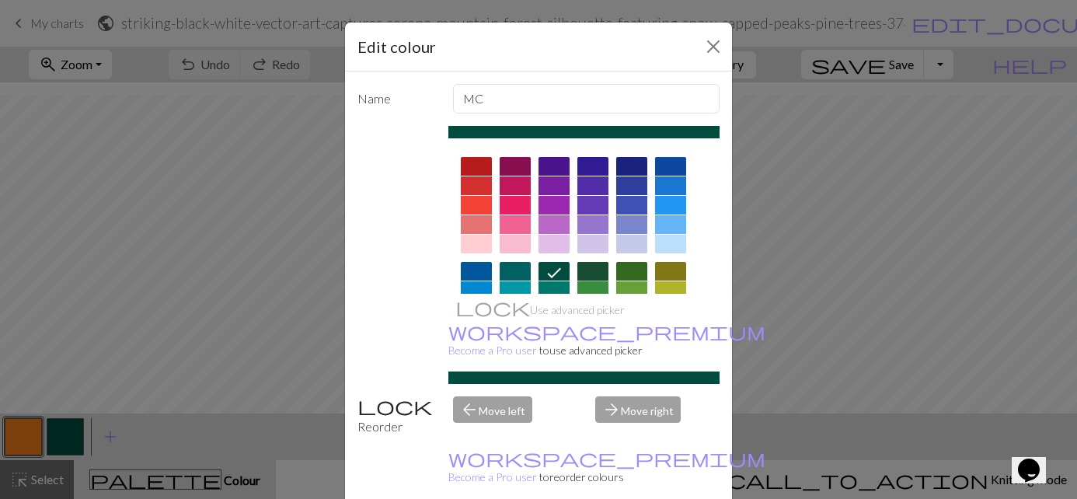
click at [585, 273] on div at bounding box center [593, 271] width 31 height 19
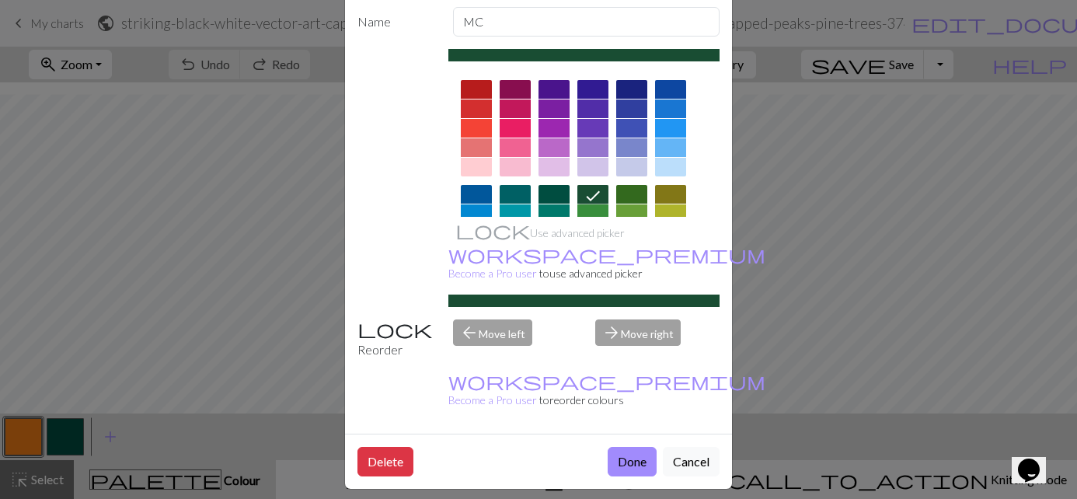
scroll to position [89, 0]
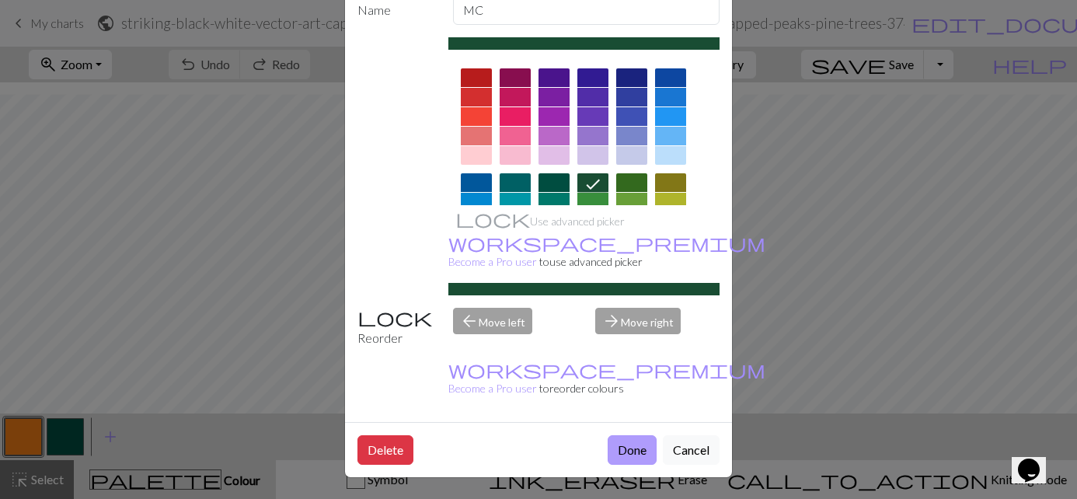
click at [630, 452] on button "Done" at bounding box center [632, 450] width 49 height 30
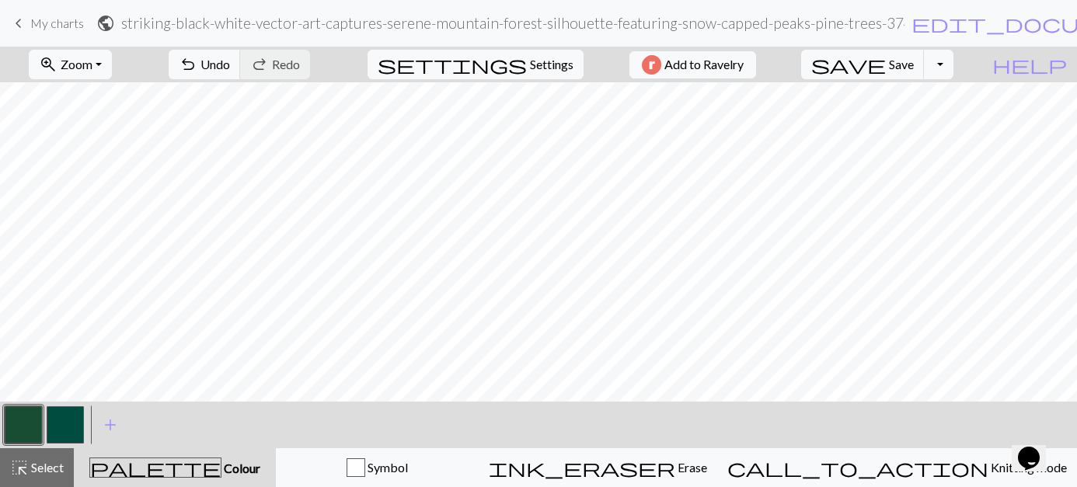
click at [69, 425] on button "button" at bounding box center [65, 425] width 37 height 37
click at [68, 426] on button "button" at bounding box center [65, 425] width 37 height 37
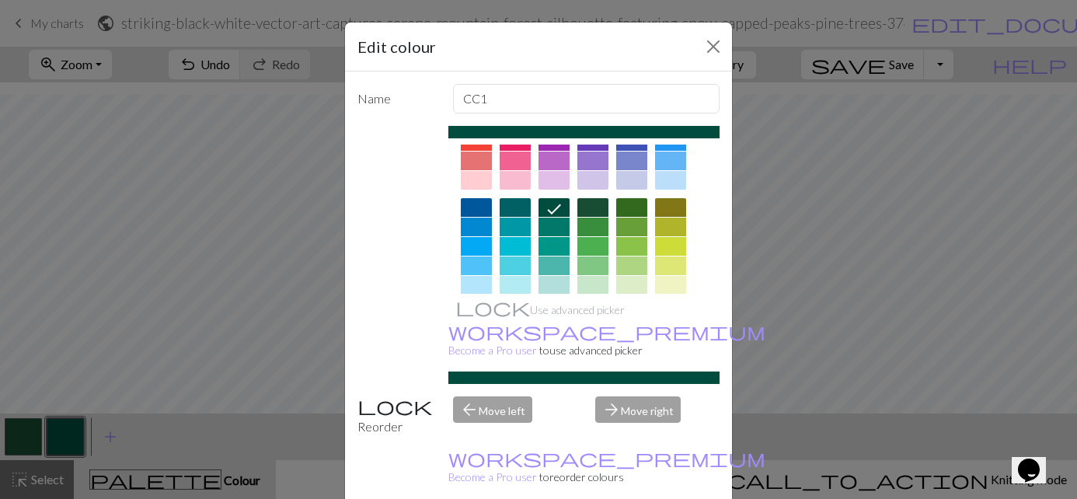
scroll to position [155, 0]
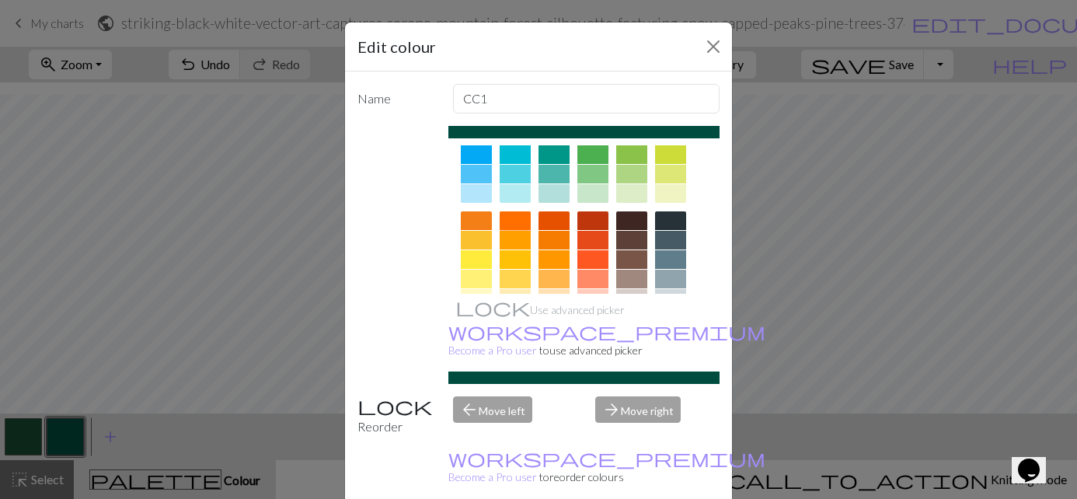
click at [514, 219] on div at bounding box center [515, 220] width 31 height 19
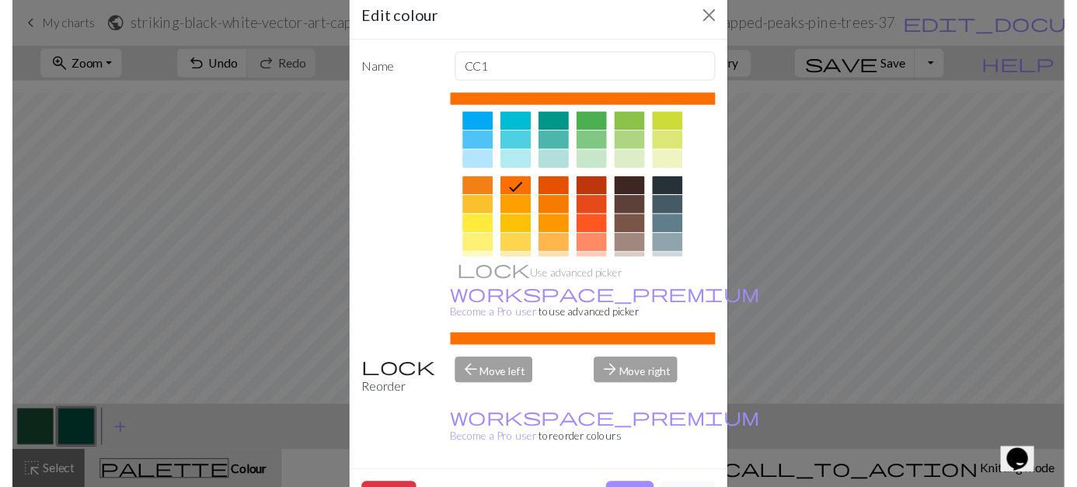
scroll to position [89, 0]
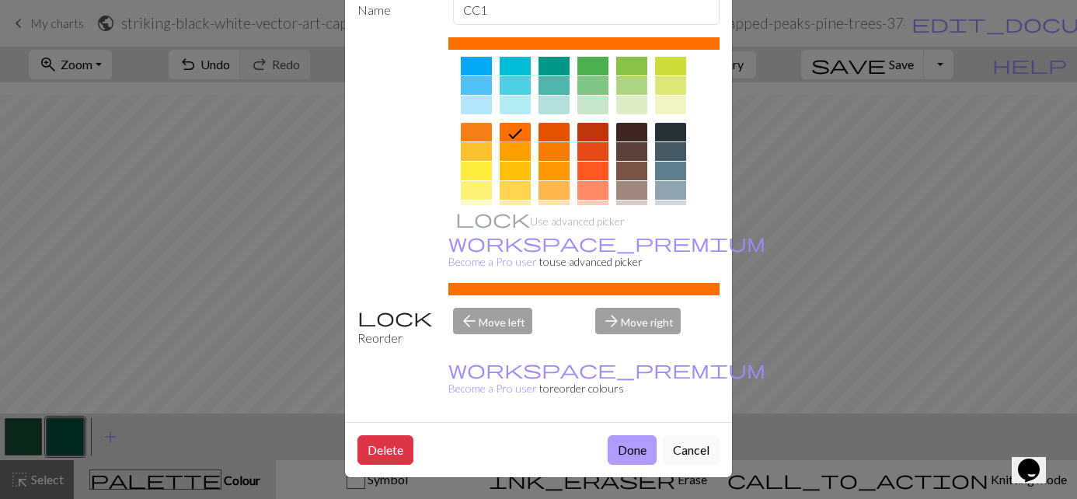
click at [617, 445] on button "Done" at bounding box center [632, 450] width 49 height 30
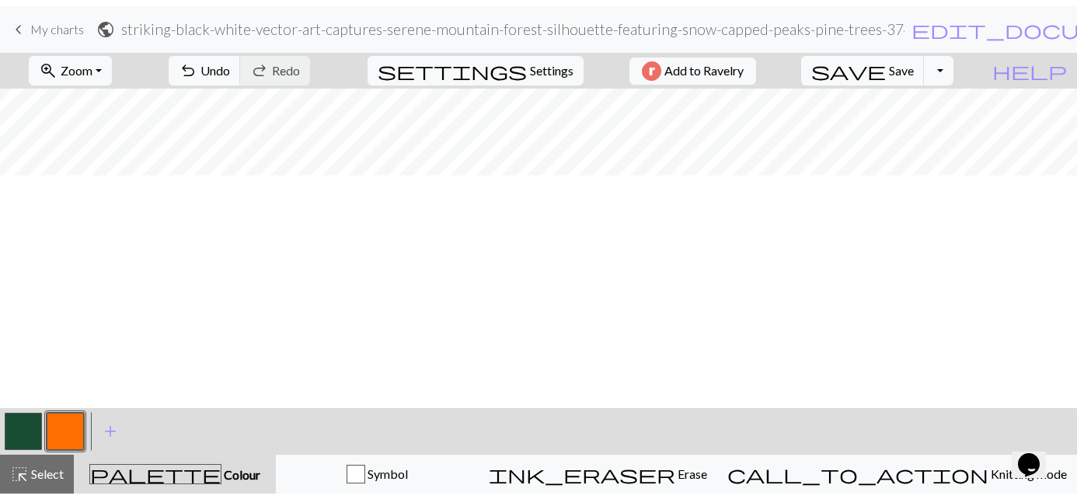
scroll to position [87, 0]
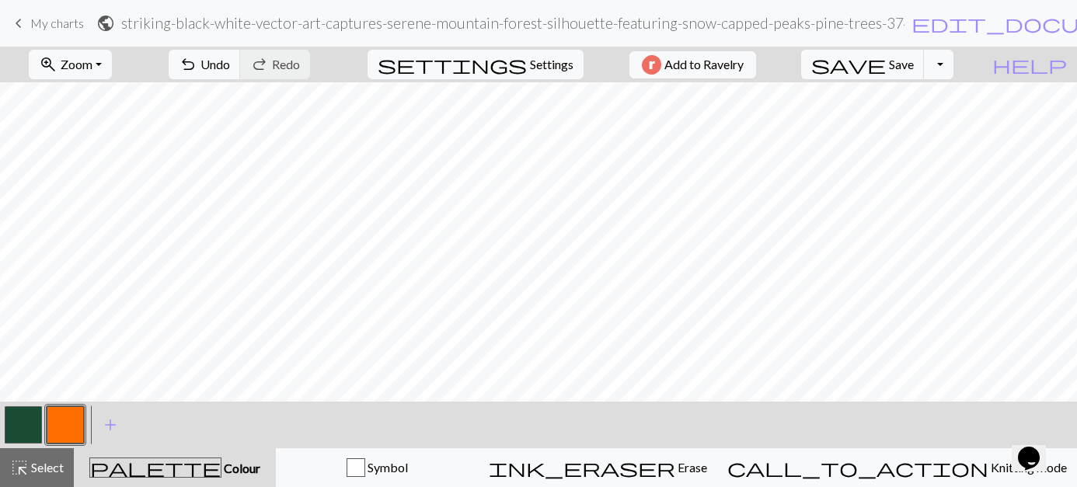
click at [26, 422] on button "button" at bounding box center [23, 425] width 37 height 37
click at [27, 427] on button "button" at bounding box center [23, 425] width 37 height 37
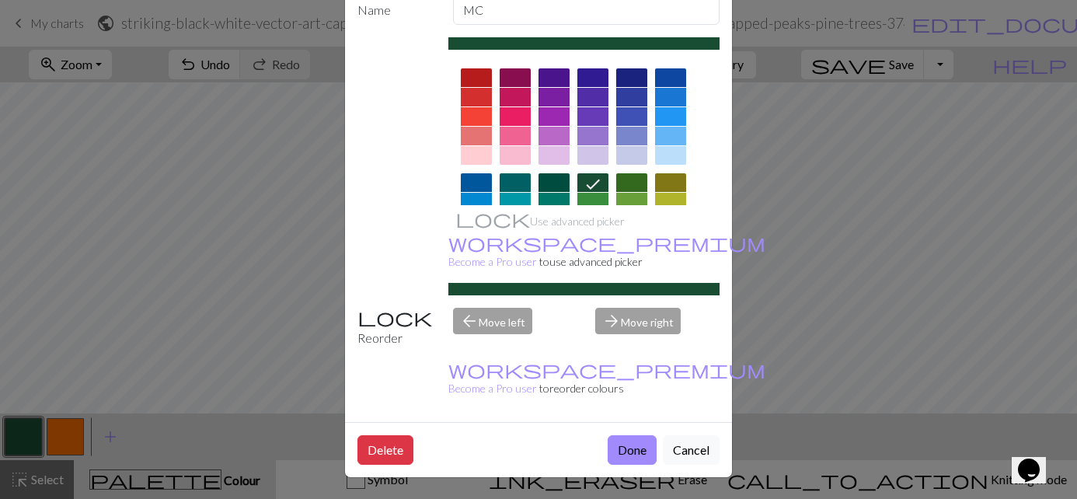
scroll to position [155, 0]
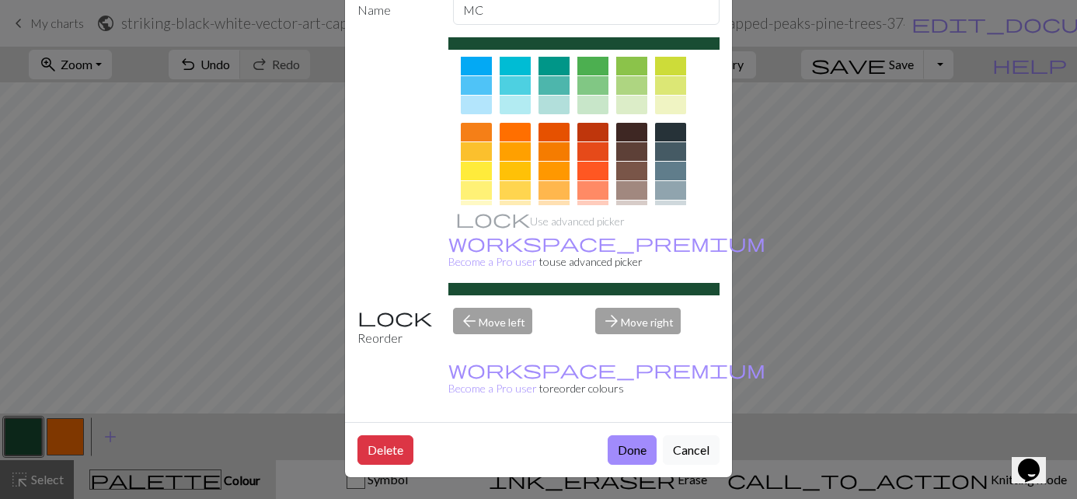
click at [539, 130] on div at bounding box center [554, 132] width 31 height 19
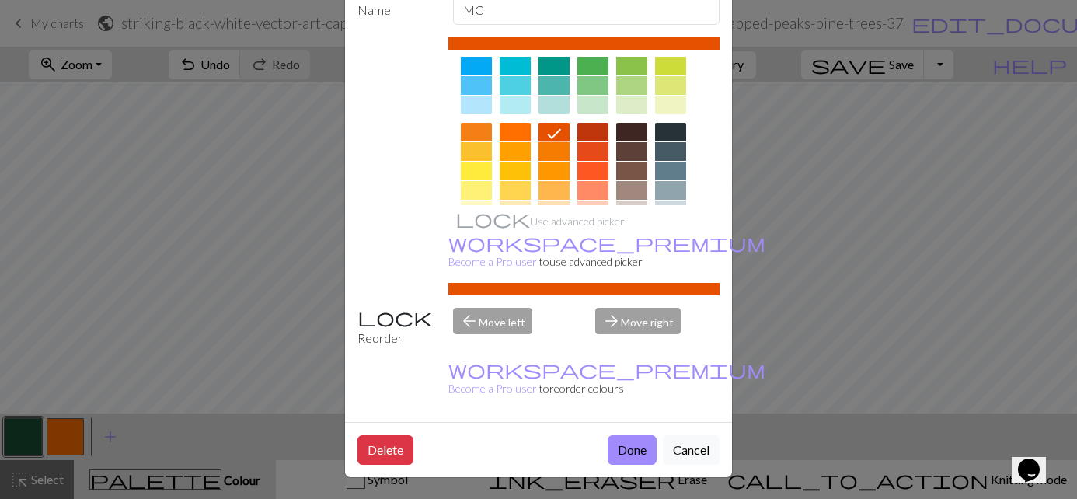
click at [508, 127] on div at bounding box center [515, 132] width 31 height 19
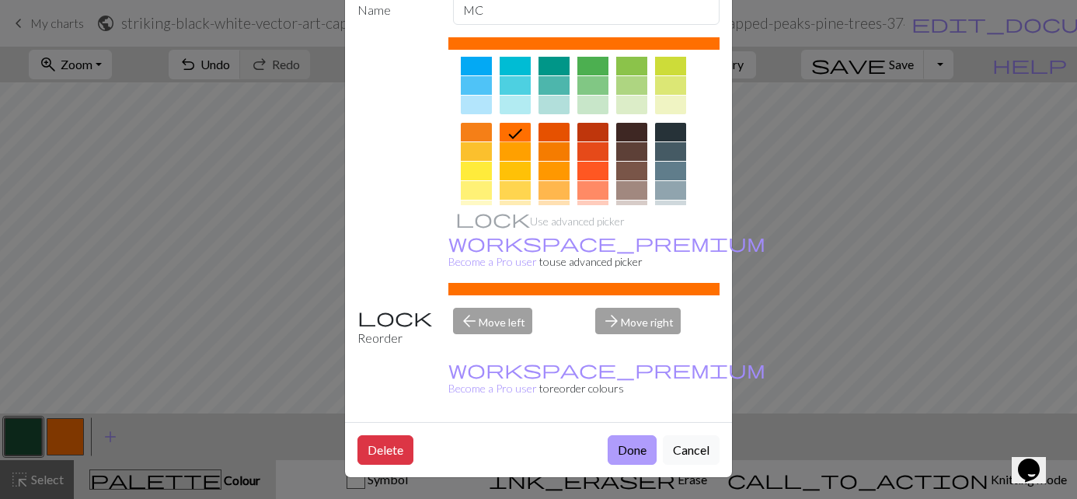
click at [621, 450] on button "Done" at bounding box center [632, 450] width 49 height 30
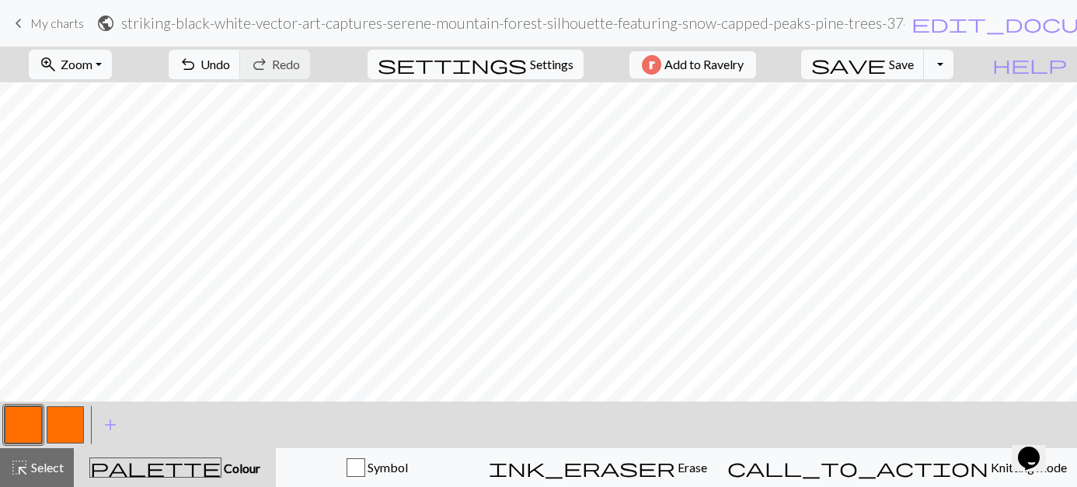
click at [62, 419] on button "button" at bounding box center [65, 425] width 37 height 37
click at [59, 421] on button "button" at bounding box center [65, 425] width 37 height 37
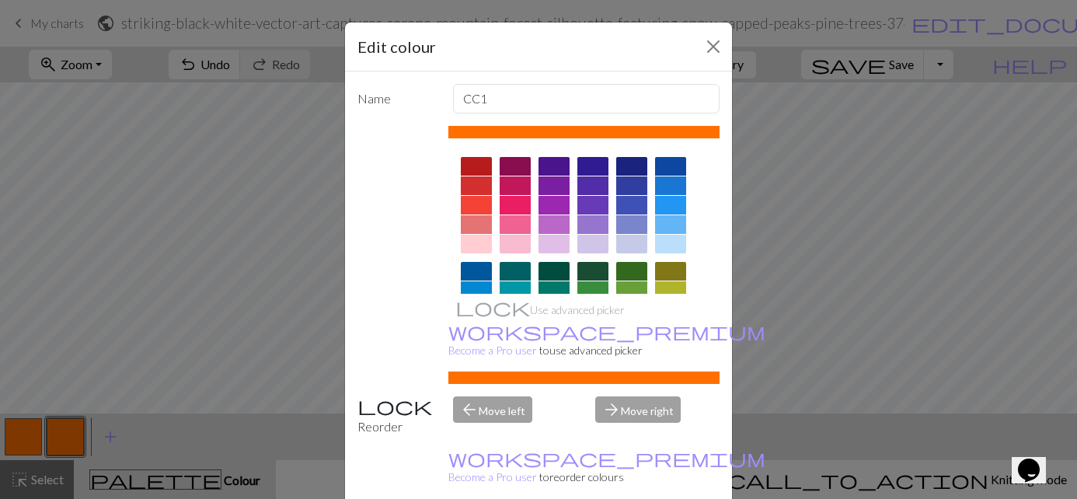
click at [578, 272] on div at bounding box center [593, 271] width 31 height 19
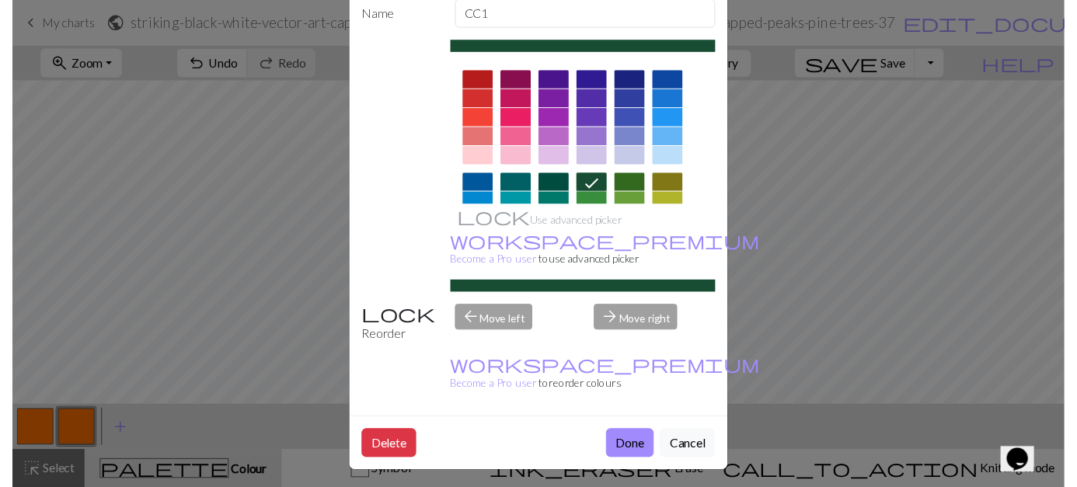
scroll to position [89, 0]
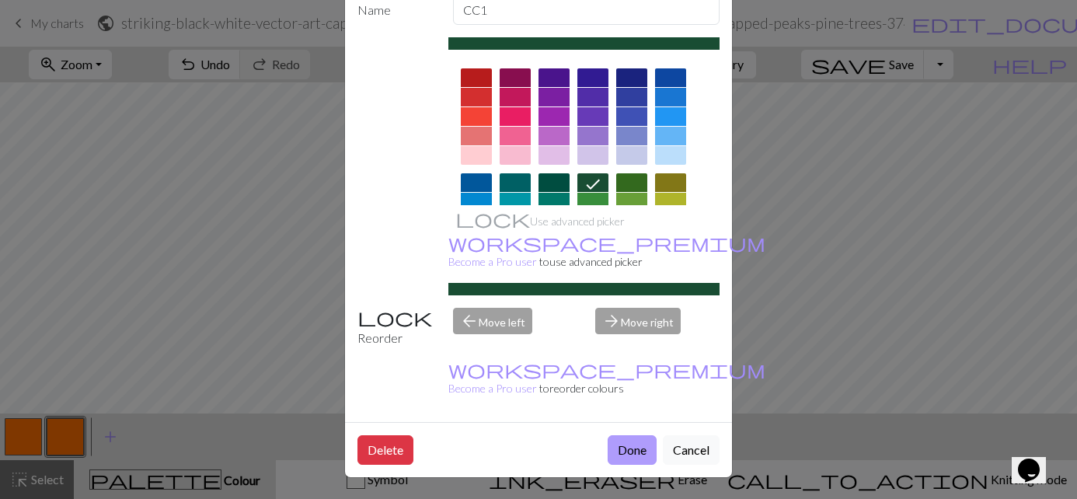
click at [613, 449] on button "Done" at bounding box center [632, 450] width 49 height 30
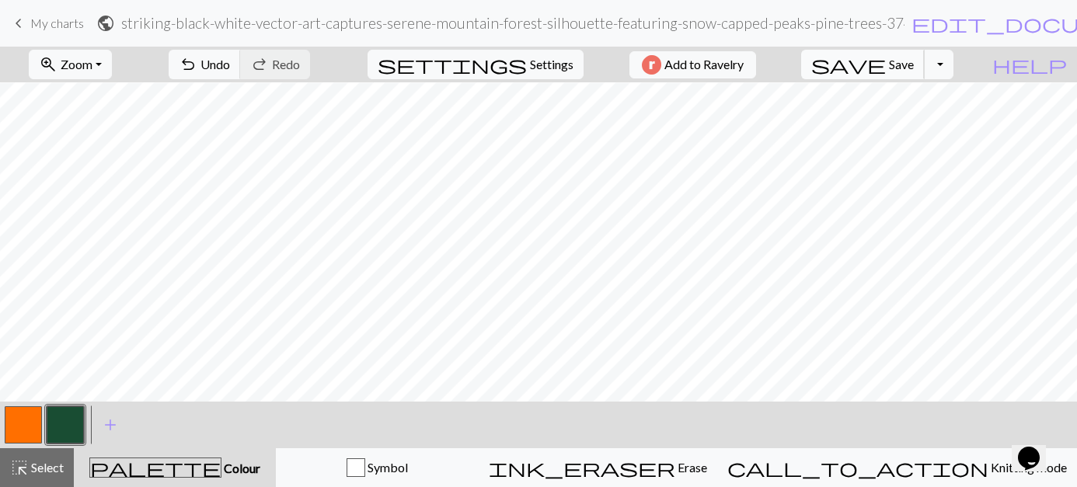
click at [841, 67] on span "save" at bounding box center [849, 65] width 75 height 22
click at [840, 66] on span "save" at bounding box center [849, 65] width 75 height 22
click at [839, 66] on div "Chart saved Chart saved" at bounding box center [538, 61] width 1077 height 123
drag, startPoint x: 838, startPoint y: 64, endPoint x: 827, endPoint y: 78, distance: 17.7
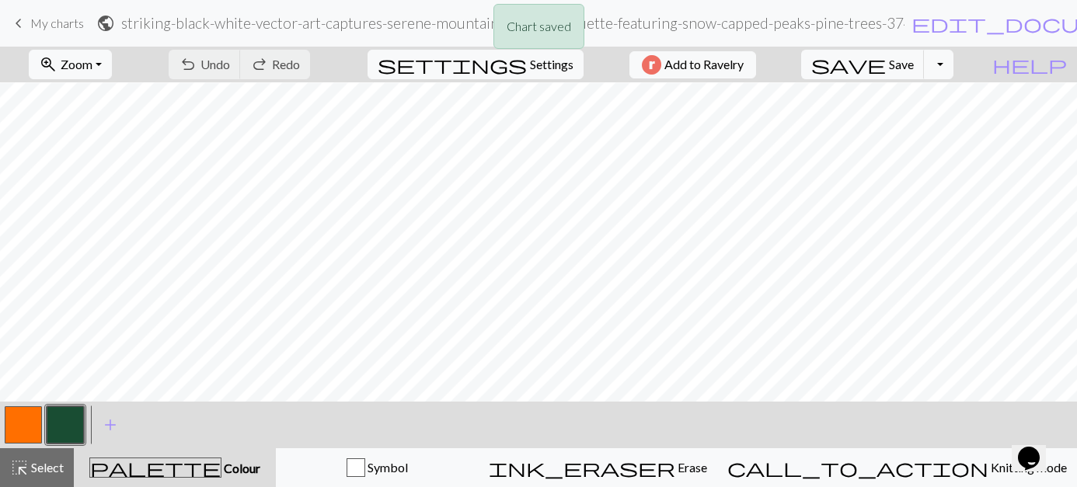
click at [838, 64] on div "Chart saved Chart saved Chart saved" at bounding box center [538, 92] width 1077 height 184
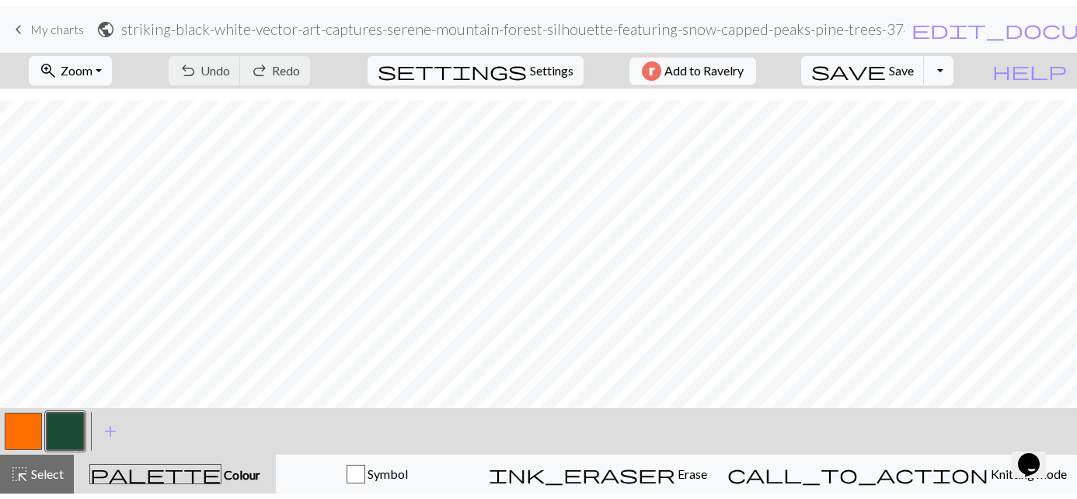
scroll to position [332, 0]
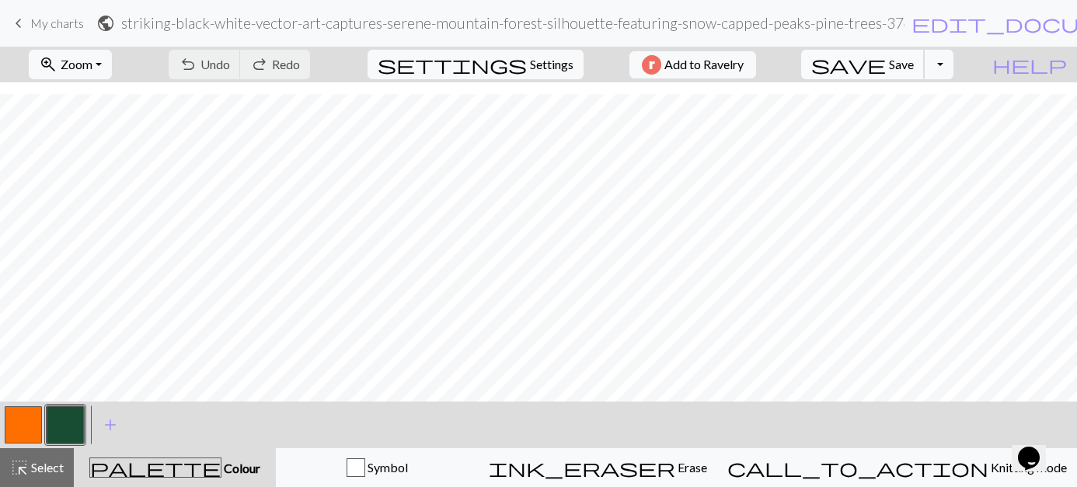
click at [848, 75] on button "save Save Save" at bounding box center [863, 65] width 124 height 30
click at [846, 74] on span "save" at bounding box center [849, 65] width 75 height 22
click at [846, 64] on span "save" at bounding box center [849, 65] width 75 height 22
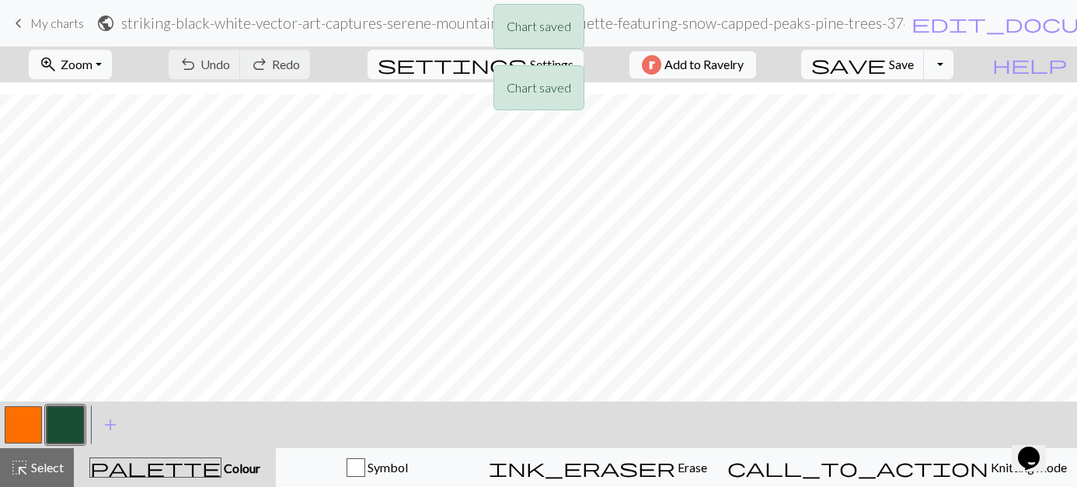
click at [856, 65] on div "Chart saved Chart saved Chart saved" at bounding box center [538, 92] width 1077 height 184
click at [855, 65] on div "Chart saved Chart saved Chart saved" at bounding box center [538, 92] width 1077 height 184
click at [855, 64] on div "Chart saved Chart saved Chart saved" at bounding box center [538, 92] width 1077 height 184
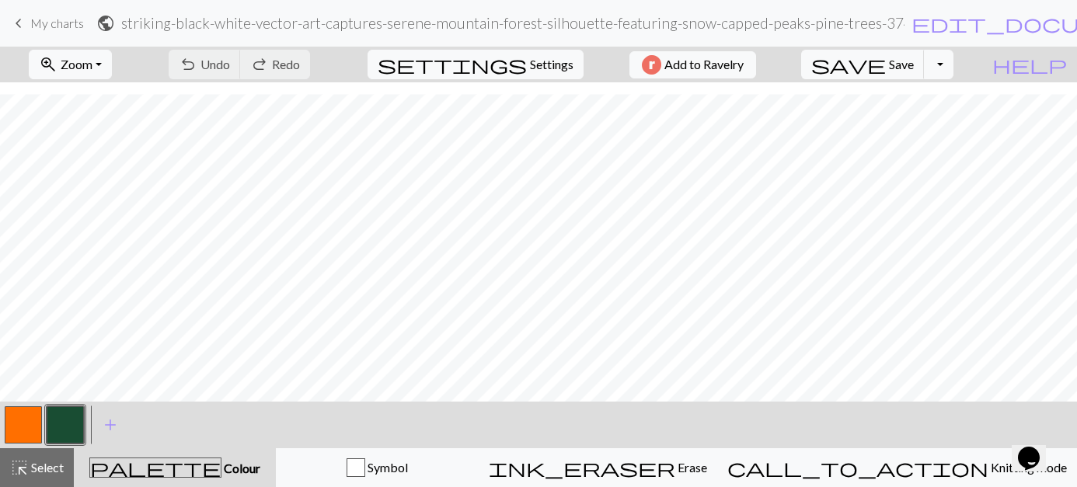
click at [181, 17] on h2 "striking-black-white-vector-art-captures-serene-mountain-forest-silhouette-feat…" at bounding box center [513, 23] width 784 height 18
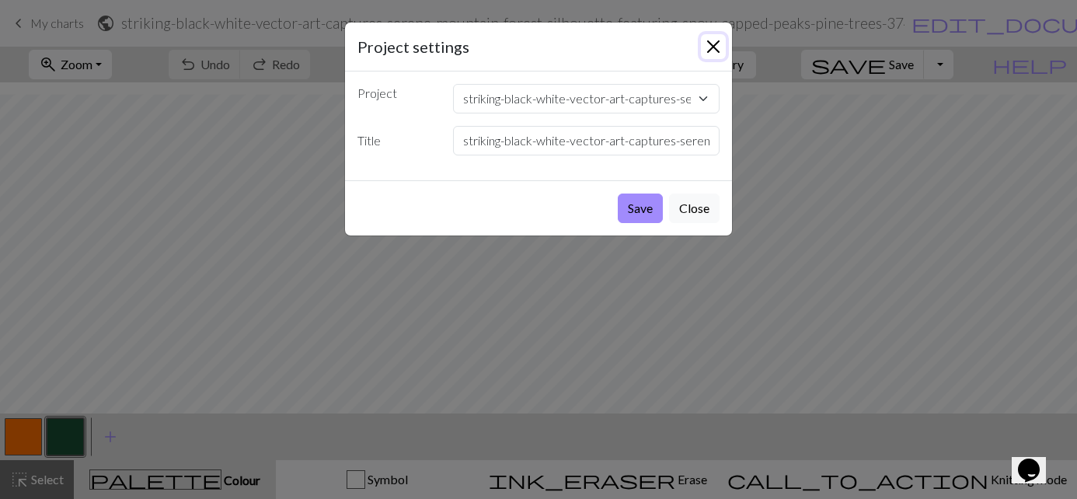
click at [721, 44] on button "Close" at bounding box center [713, 46] width 25 height 25
